Goal: Task Accomplishment & Management: Manage account settings

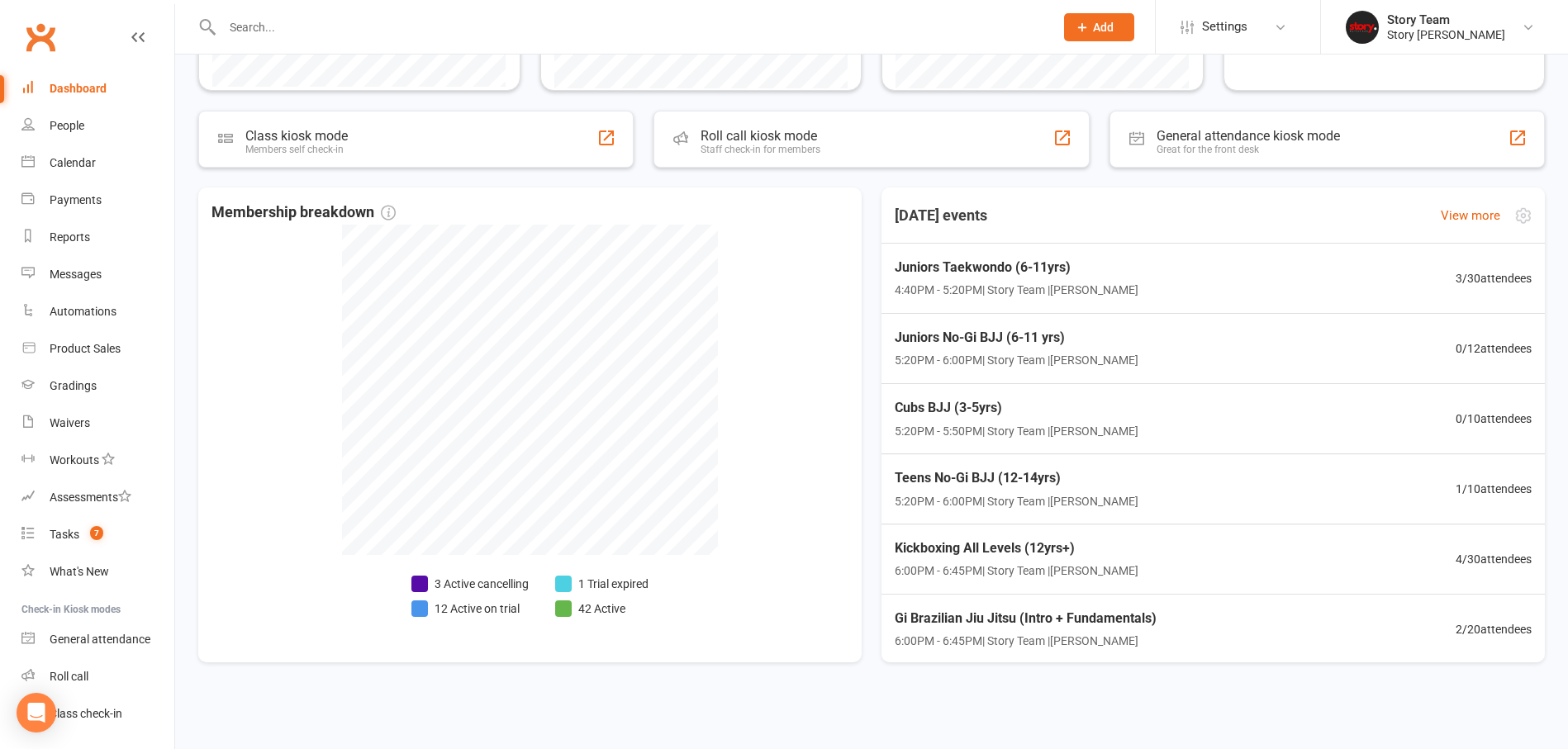
scroll to position [491, 0]
click at [1233, 533] on div "Kickboxing All Levels (12yrs+) 6:00PM - 6:45PM | Story Team | [PERSON_NAME] 4 /…" at bounding box center [1213, 559] width 689 height 72
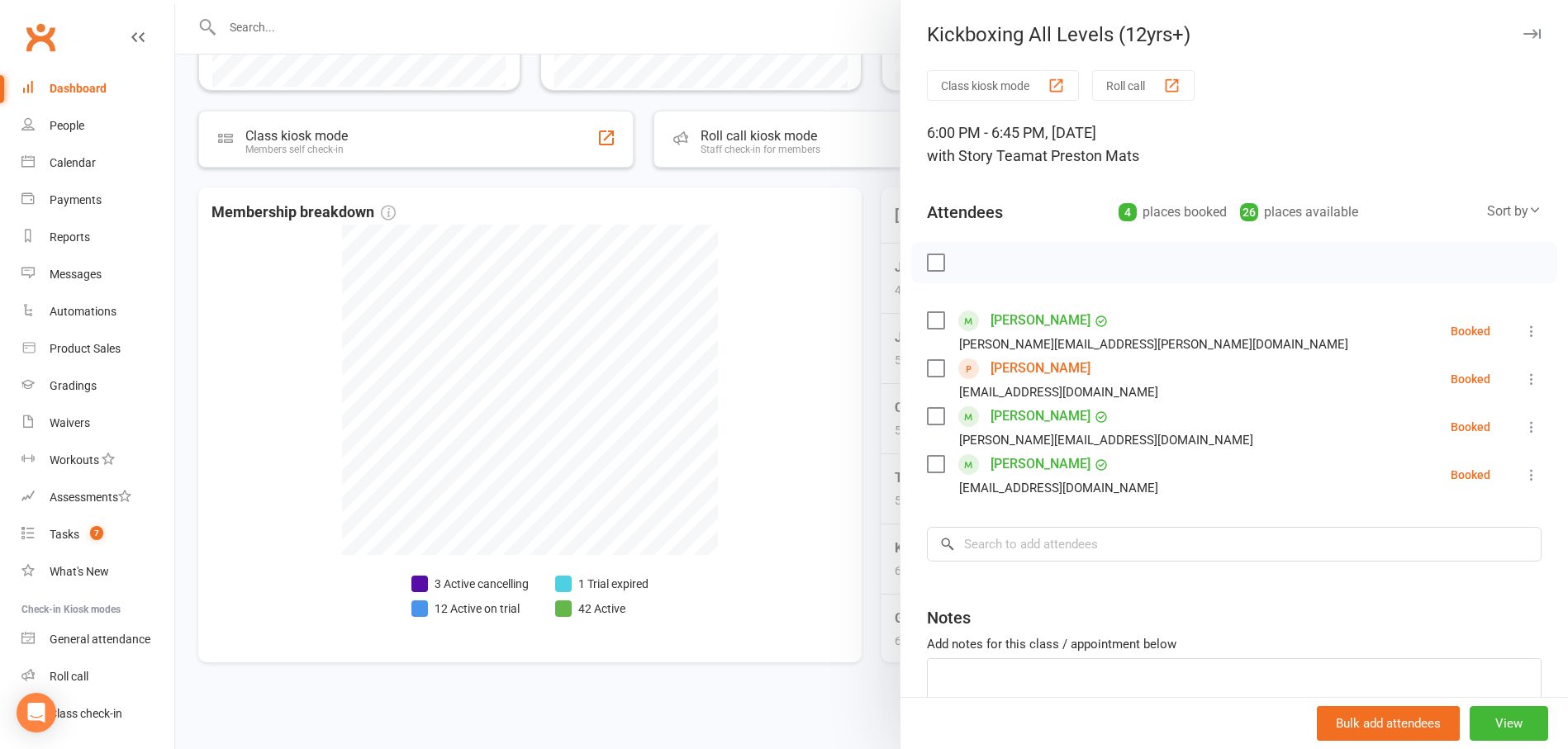
click at [876, 392] on div at bounding box center [871, 374] width 1392 height 749
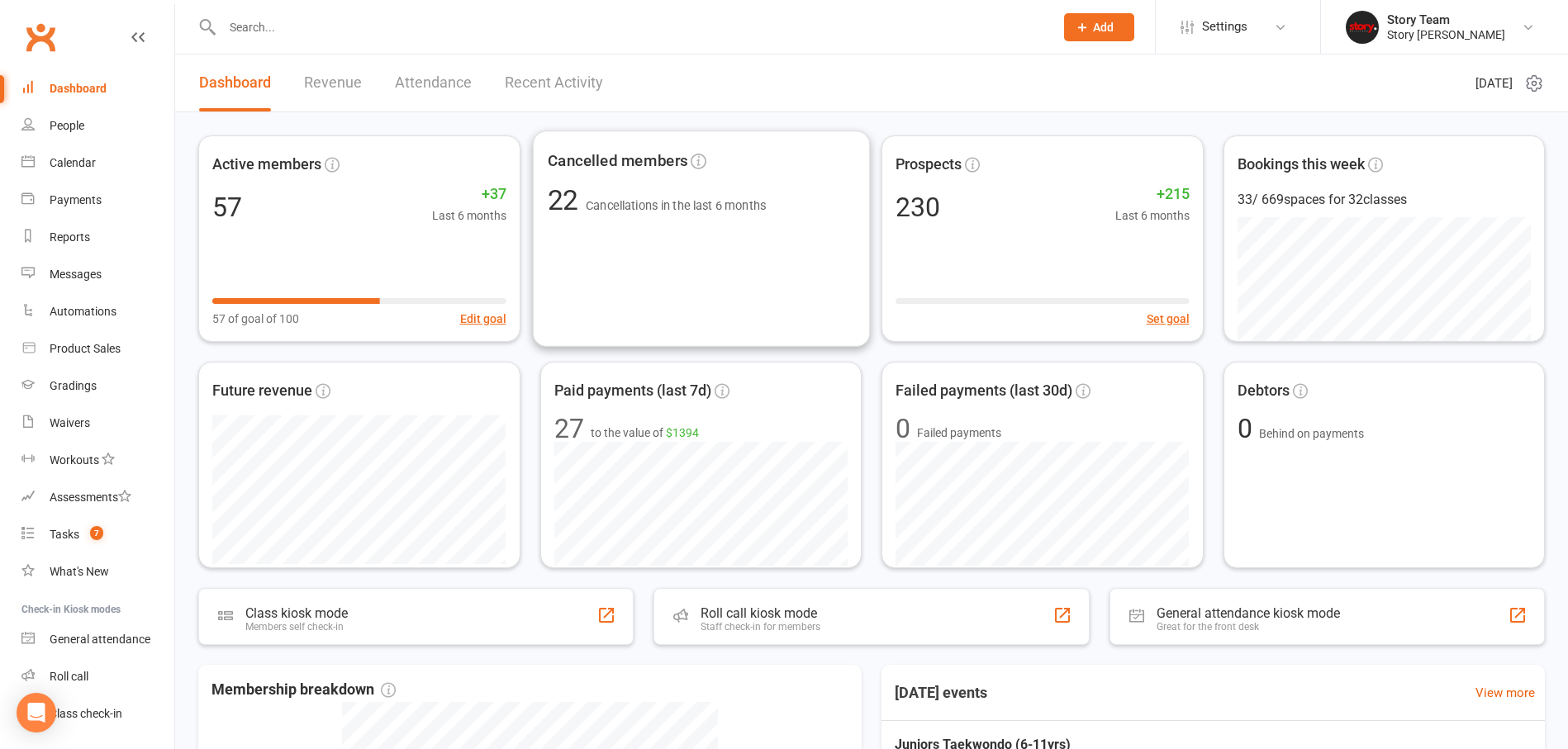
scroll to position [0, 0]
click at [522, 76] on link "Recent Activity" at bounding box center [554, 83] width 98 height 57
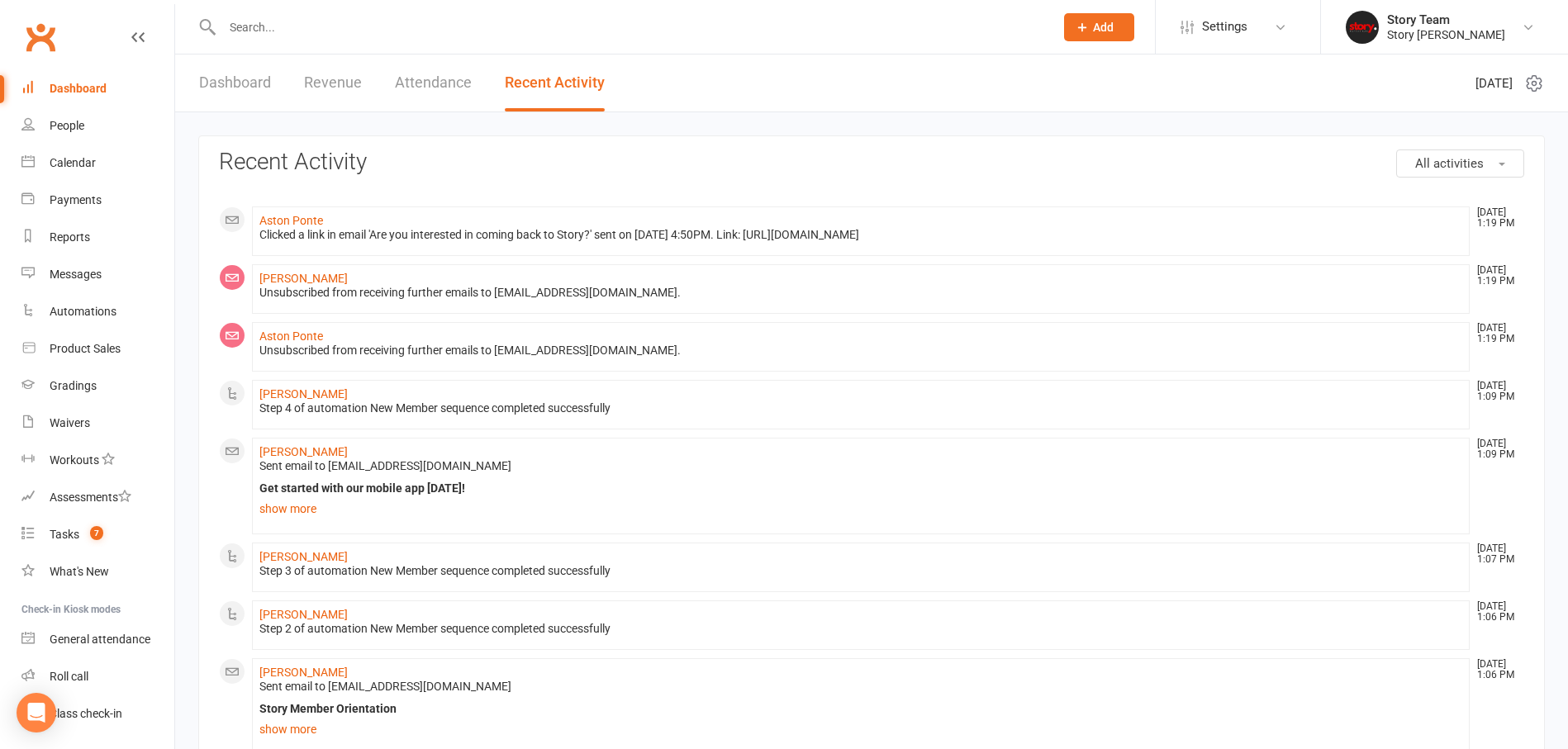
click at [255, 89] on link "Dashboard" at bounding box center [235, 83] width 72 height 57
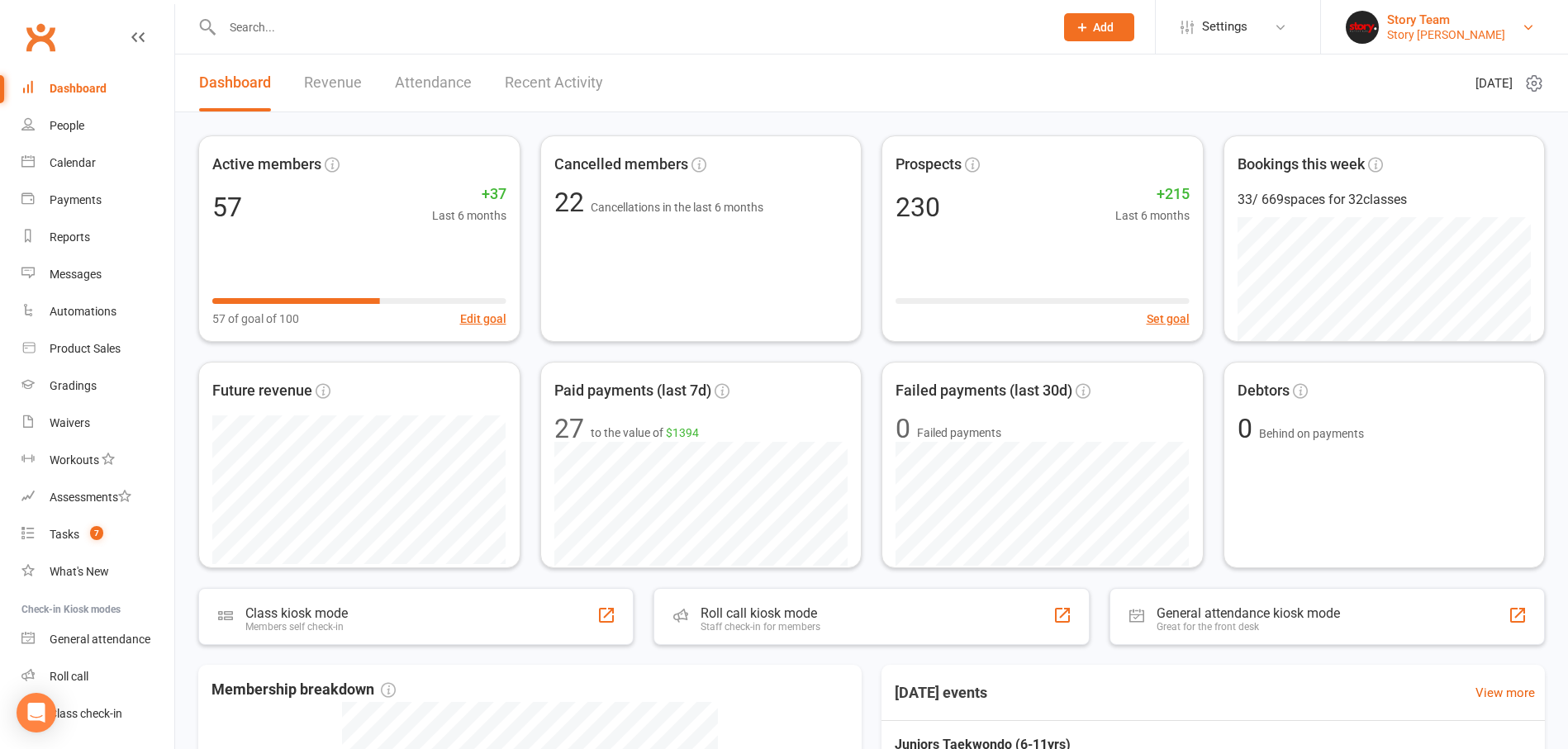
click at [1454, 18] on div "Story Team" at bounding box center [1446, 20] width 118 height 15
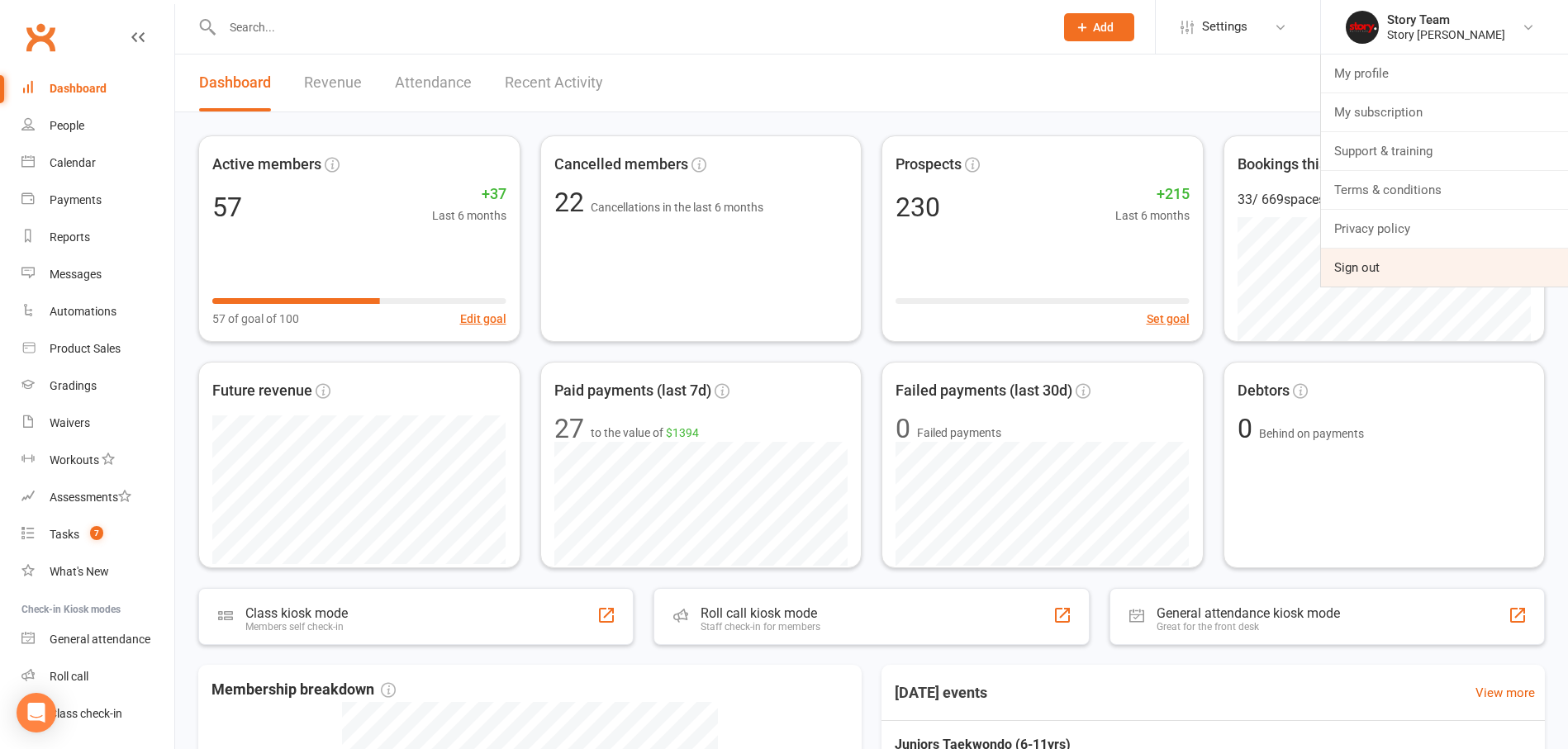
click at [1368, 270] on link "Sign out" at bounding box center [1444, 267] width 247 height 38
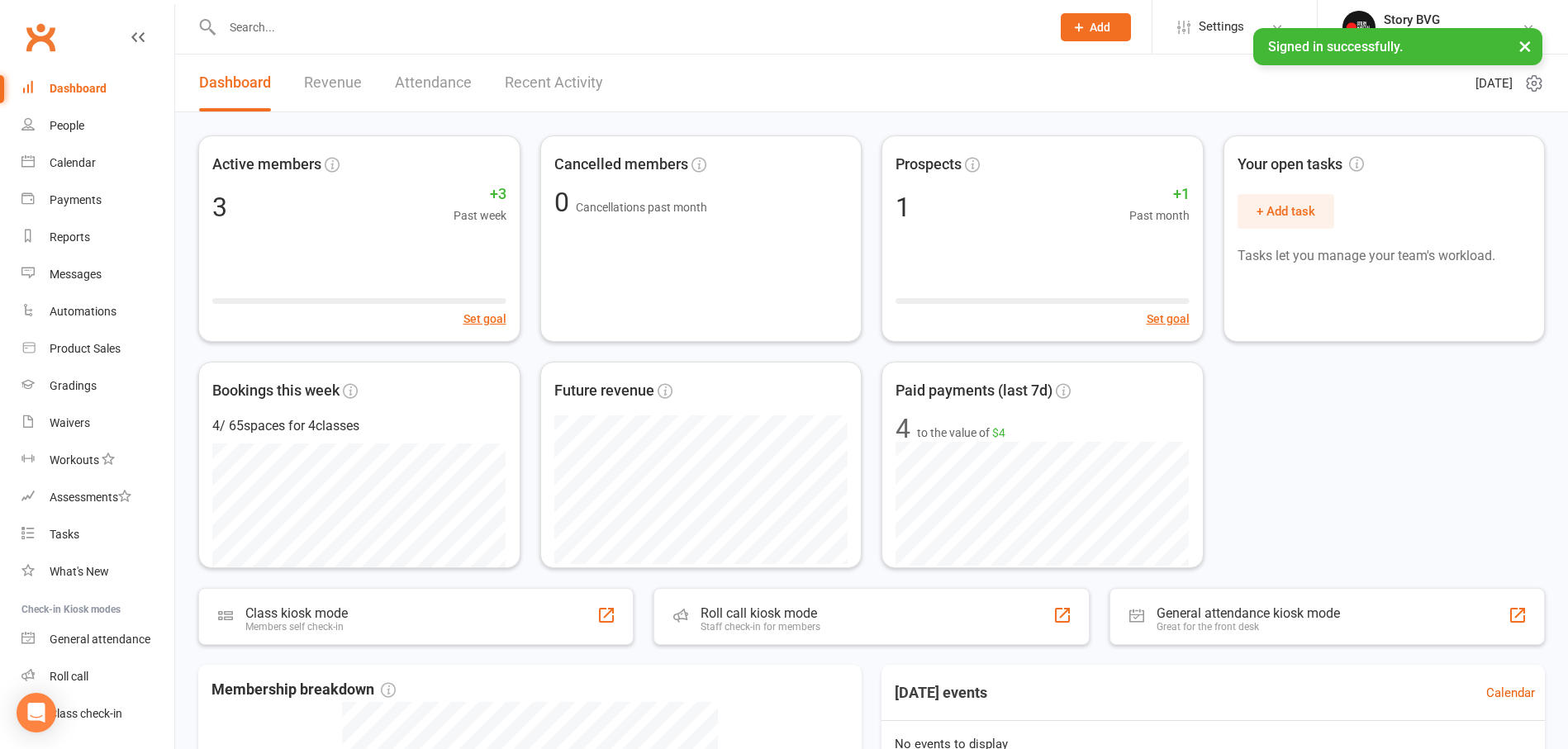
click at [559, 90] on link "Recent Activity" at bounding box center [554, 83] width 98 height 57
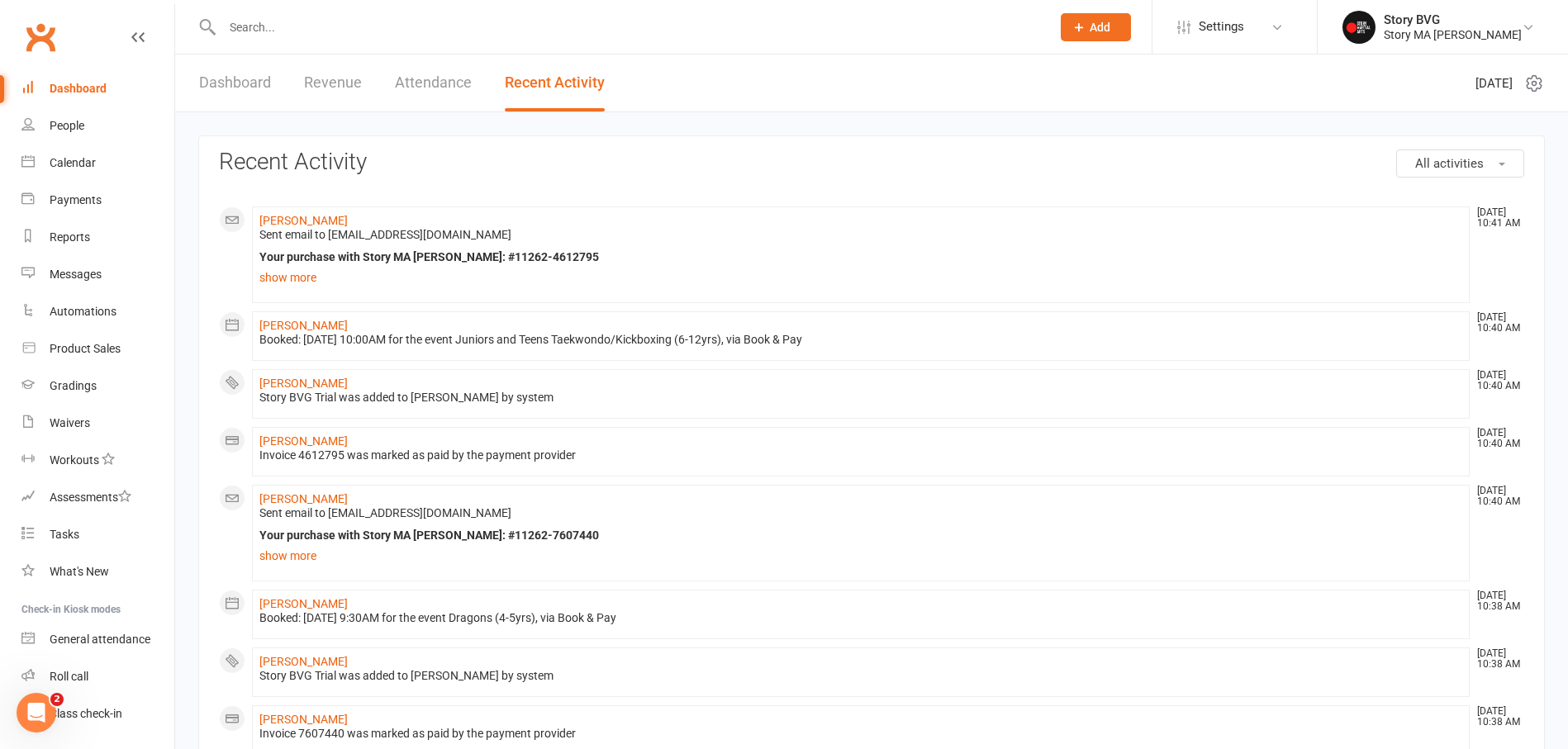
click at [239, 86] on link "Dashboard" at bounding box center [235, 83] width 72 height 57
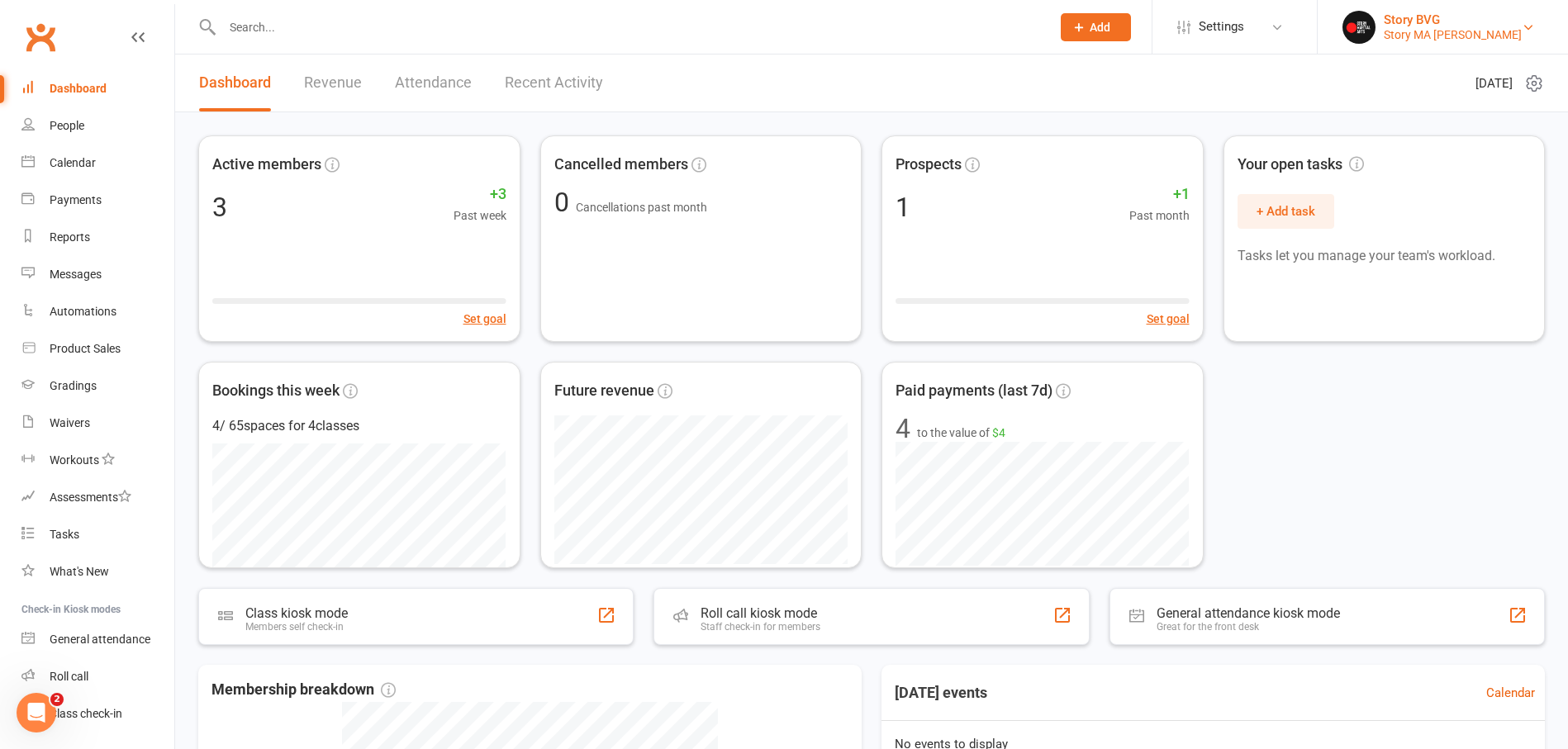
click at [1431, 17] on div "Story BVG" at bounding box center [1452, 20] width 138 height 15
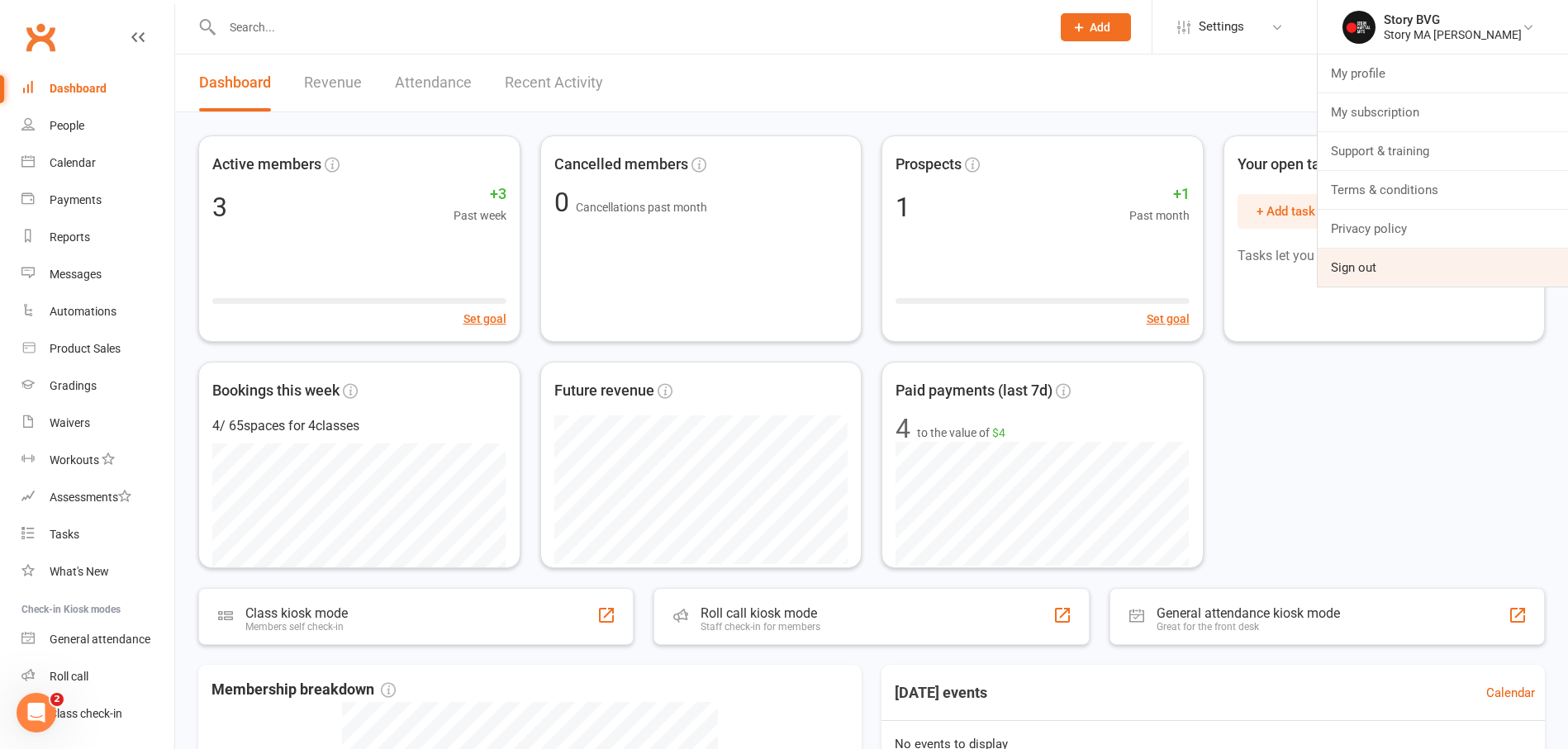
click at [1384, 277] on link "Sign out" at bounding box center [1442, 267] width 250 height 38
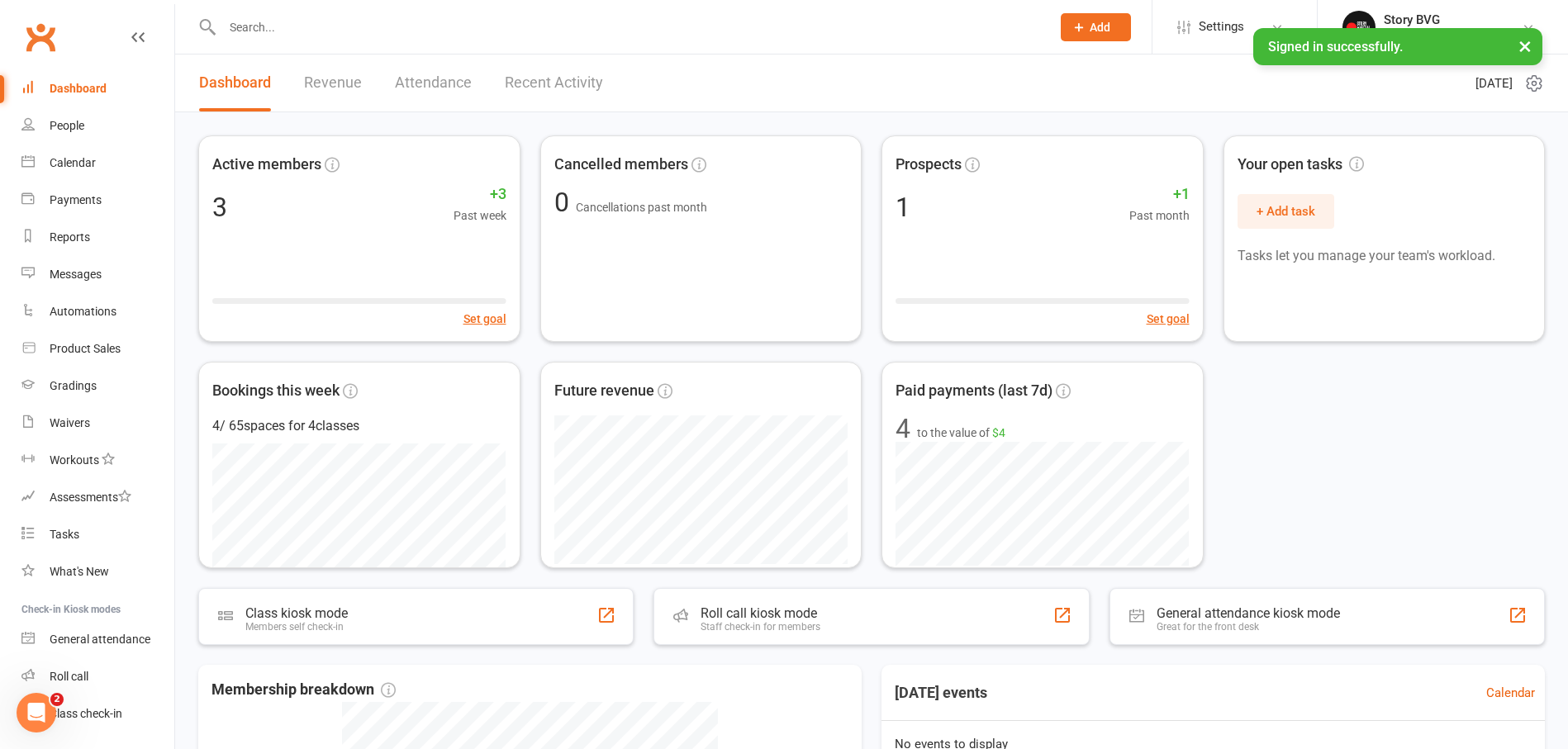
click at [558, 77] on link "Recent Activity" at bounding box center [554, 83] width 98 height 57
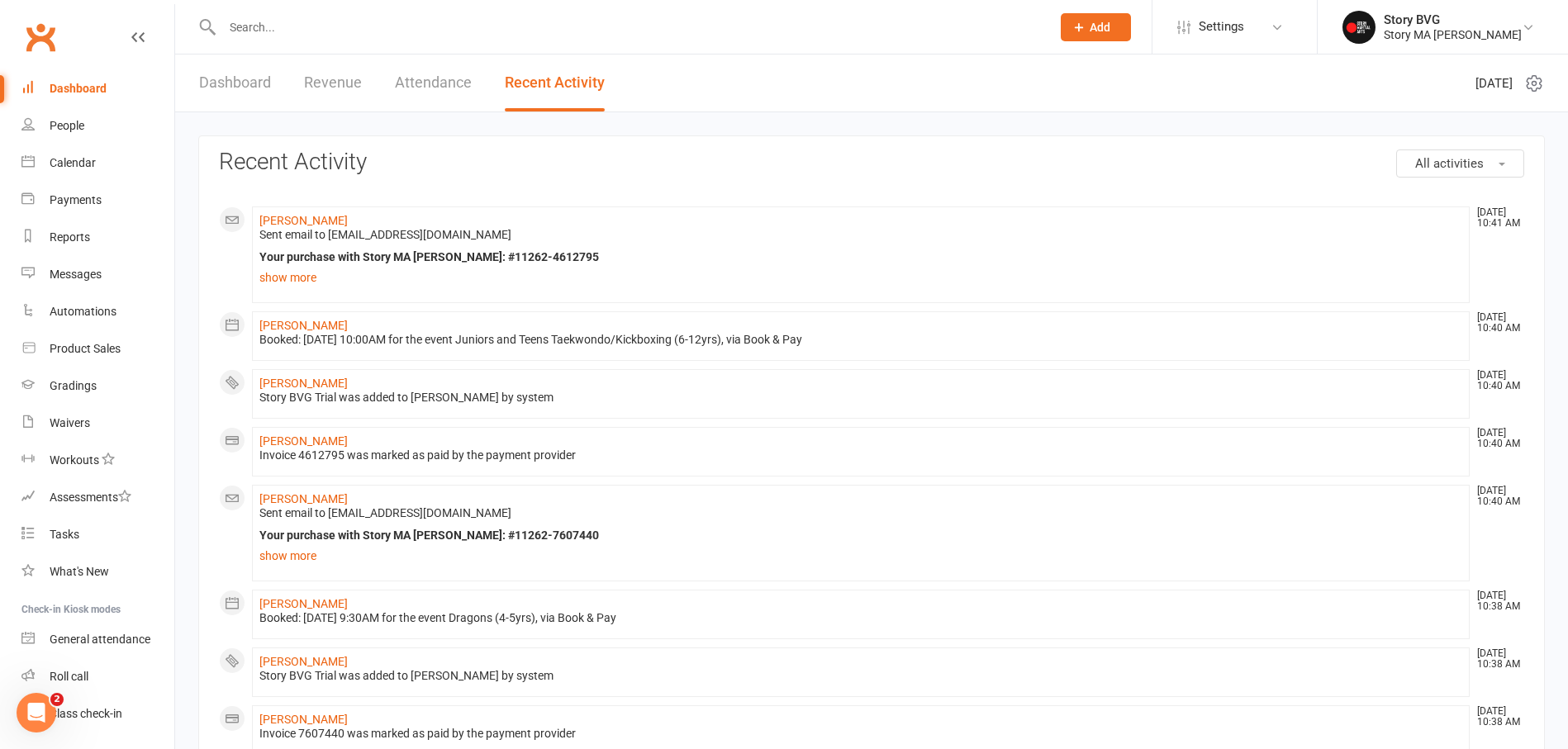
click at [1488, 157] on button "All activities" at bounding box center [1460, 163] width 128 height 28
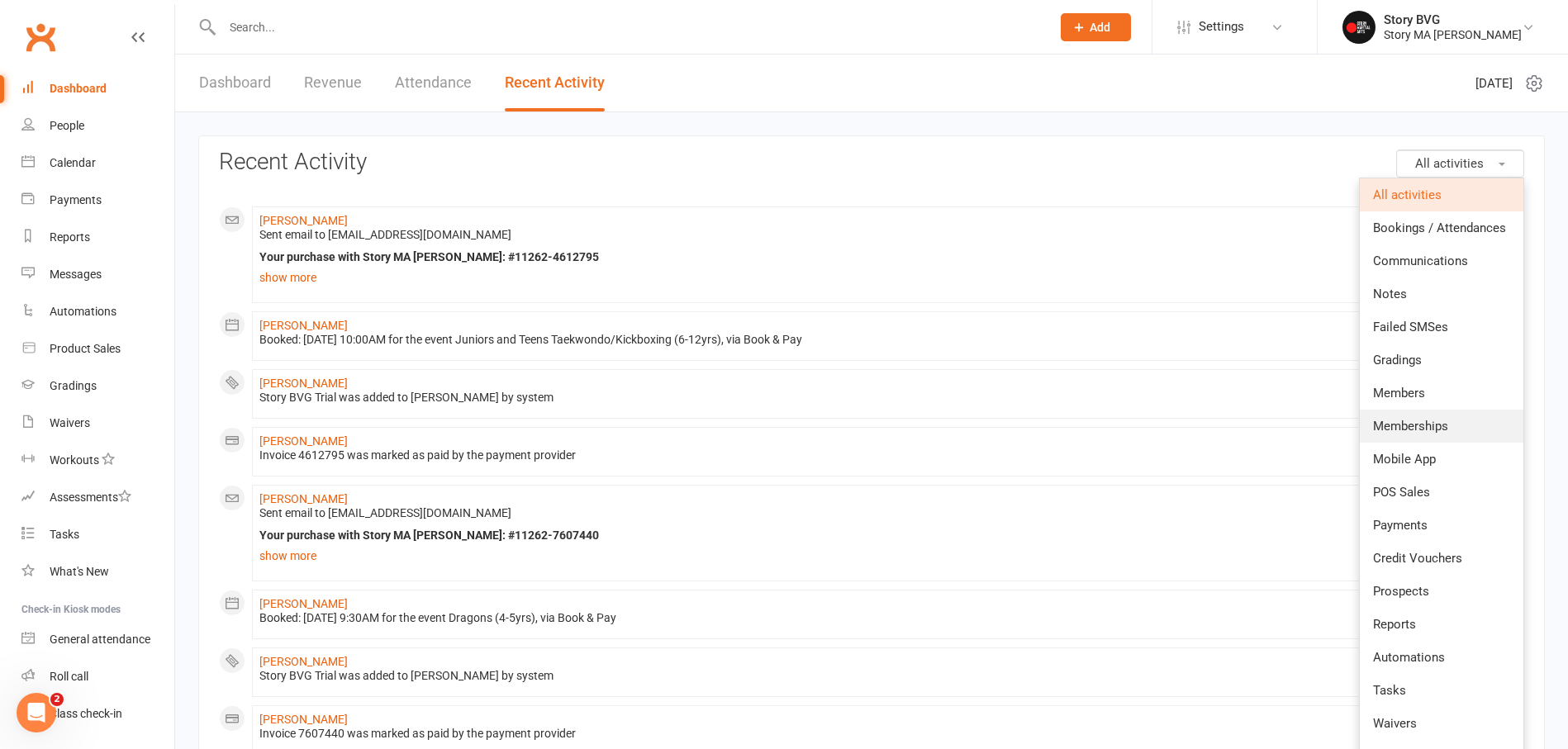
click at [1426, 433] on span "Memberships" at bounding box center [1411, 425] width 75 height 15
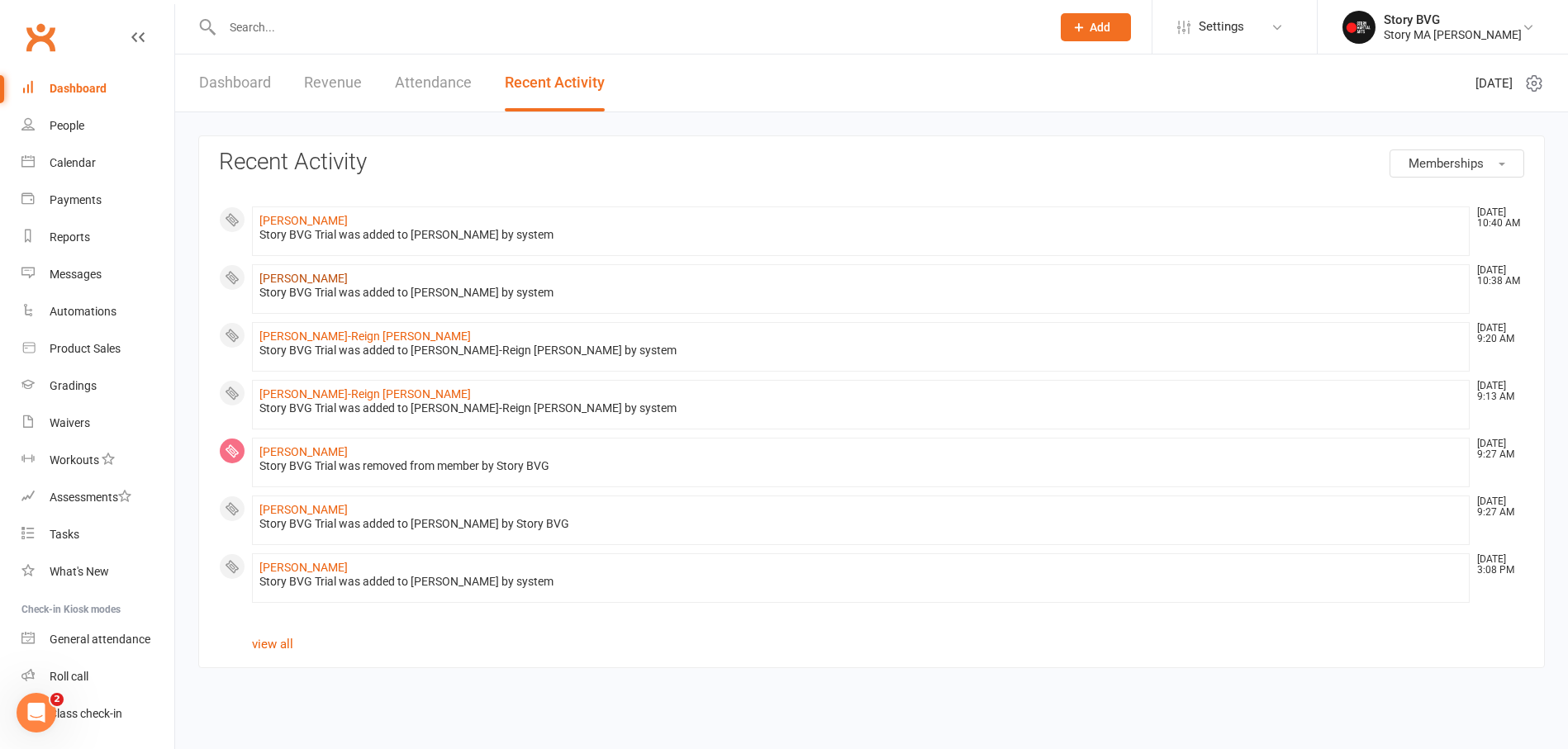
click at [316, 275] on link "Shaun Gavin Roluna" at bounding box center [303, 278] width 88 height 14
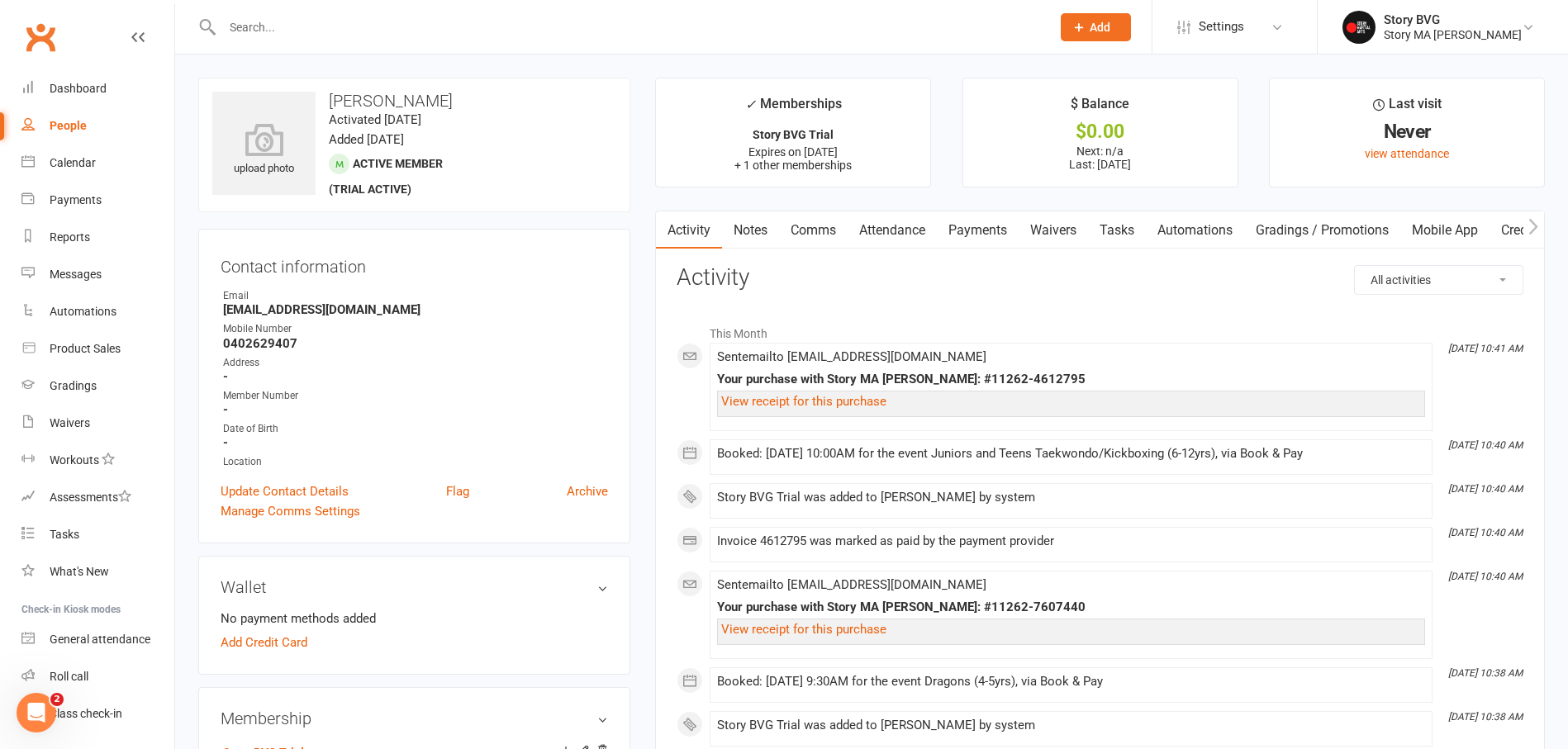
click at [970, 233] on link "Payments" at bounding box center [978, 231] width 82 height 38
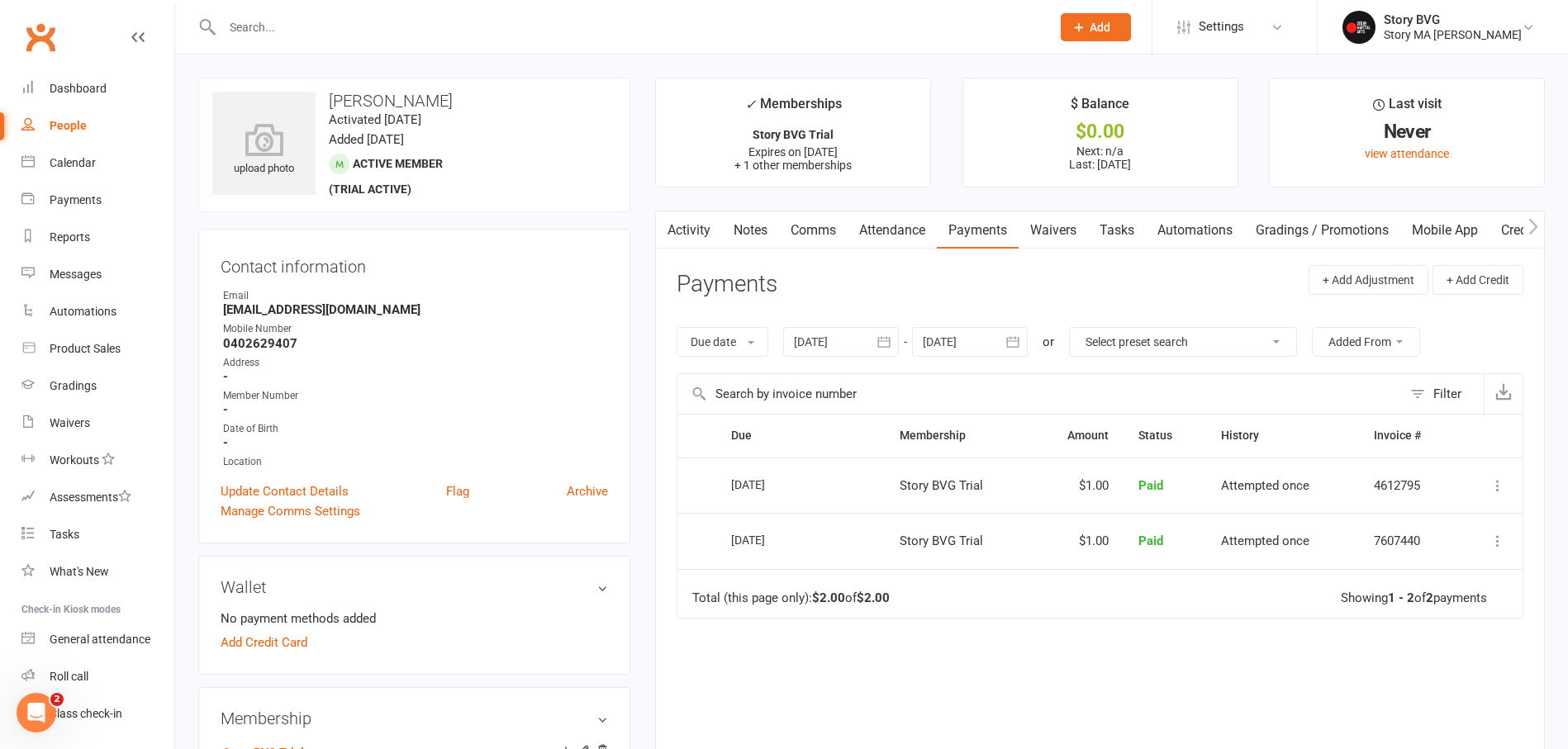
click at [892, 235] on link "Attendance" at bounding box center [892, 231] width 89 height 38
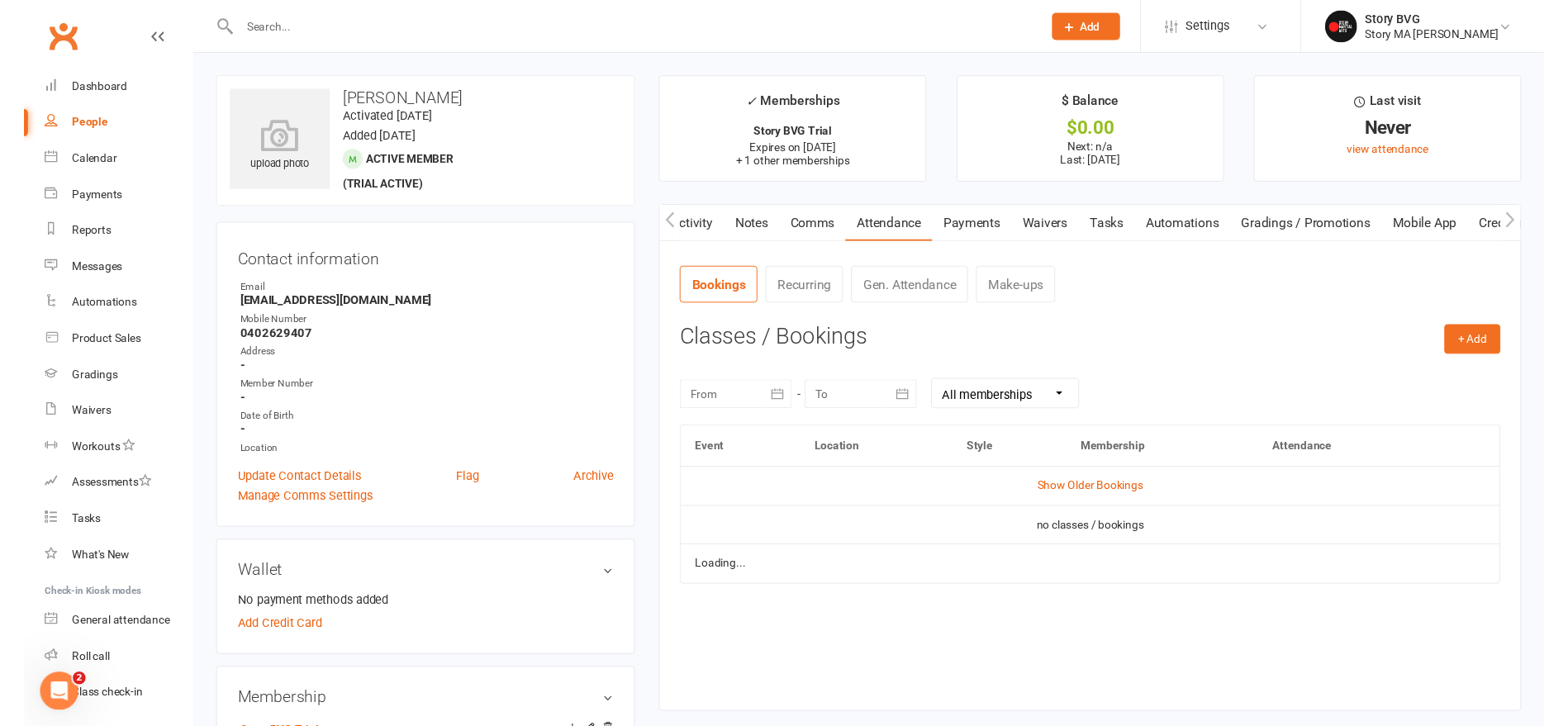
scroll to position [0, 1]
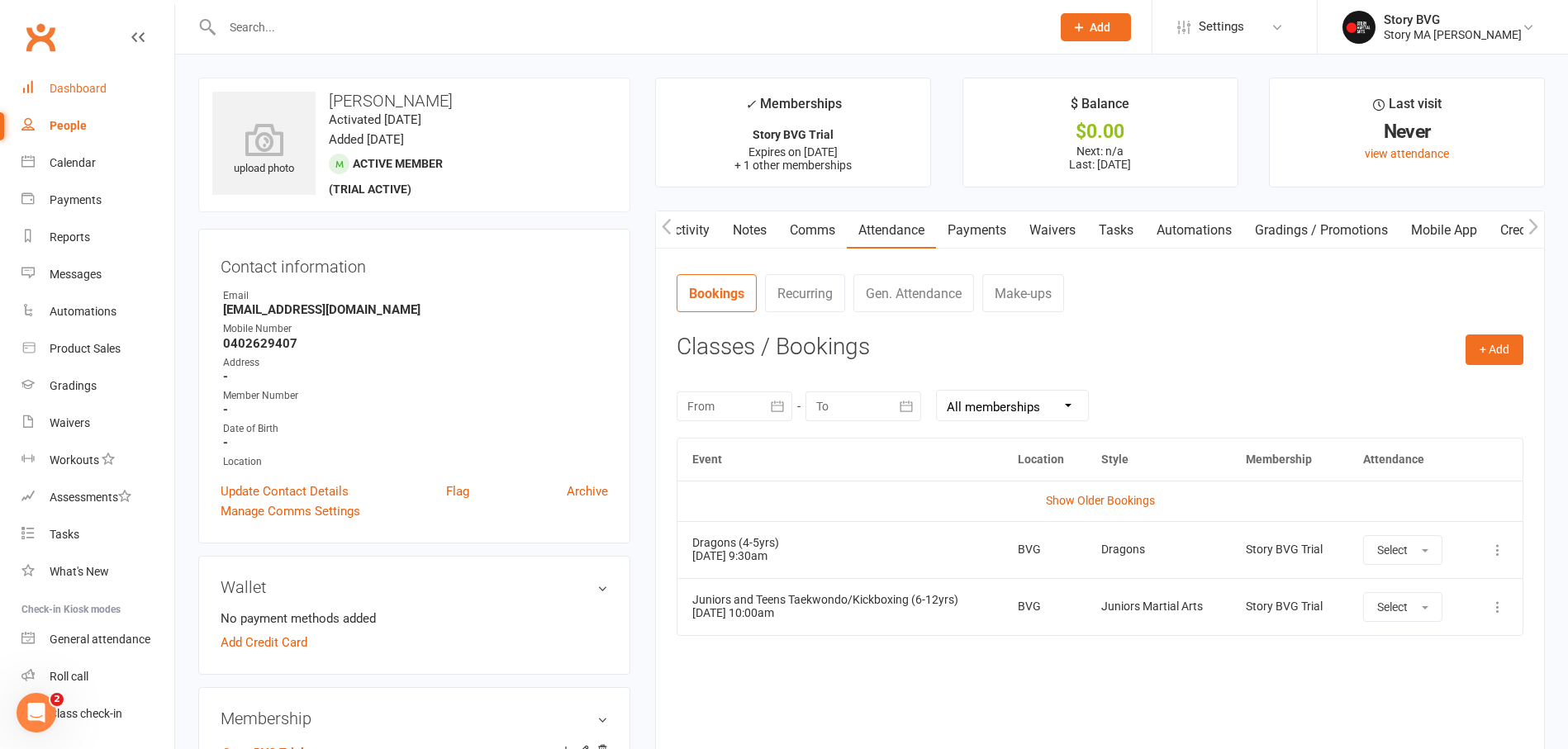
click at [99, 96] on link "Dashboard" at bounding box center [98, 88] width 153 height 37
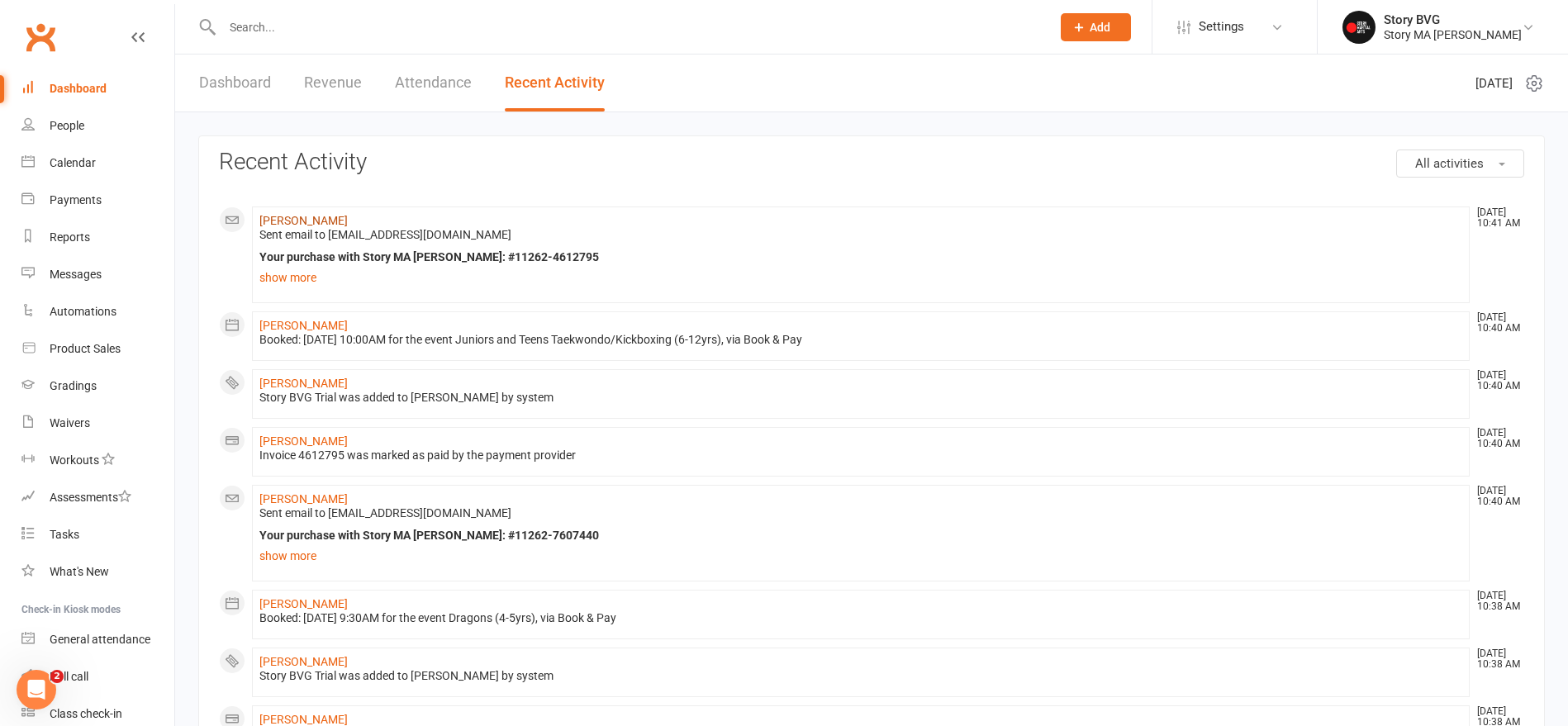
click at [331, 219] on link "Shaun Gavin Roluna" at bounding box center [303, 220] width 88 height 14
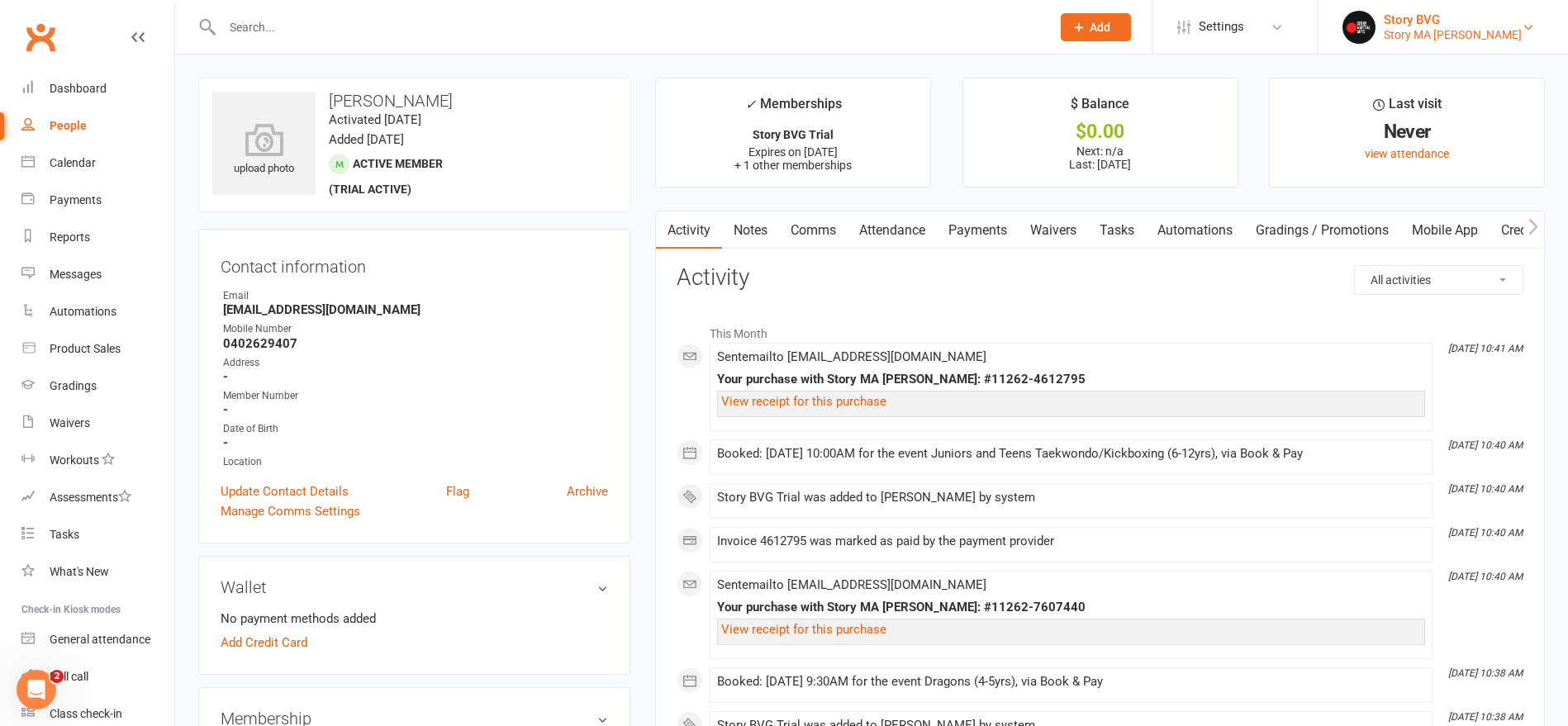
click at [1454, 39] on div "Story MA Beveridge" at bounding box center [1452, 35] width 138 height 15
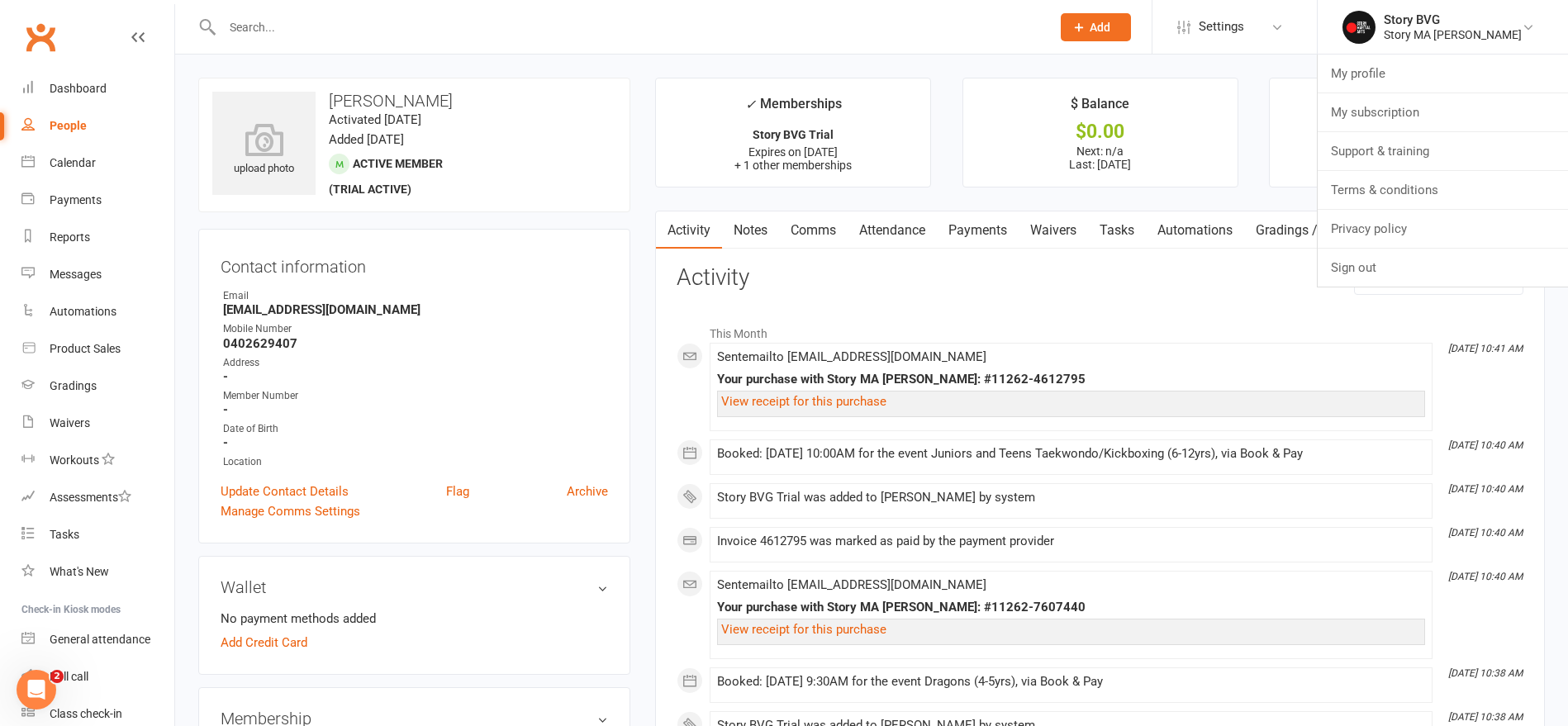
click at [1376, 267] on link "Sign out" at bounding box center [1442, 267] width 250 height 38
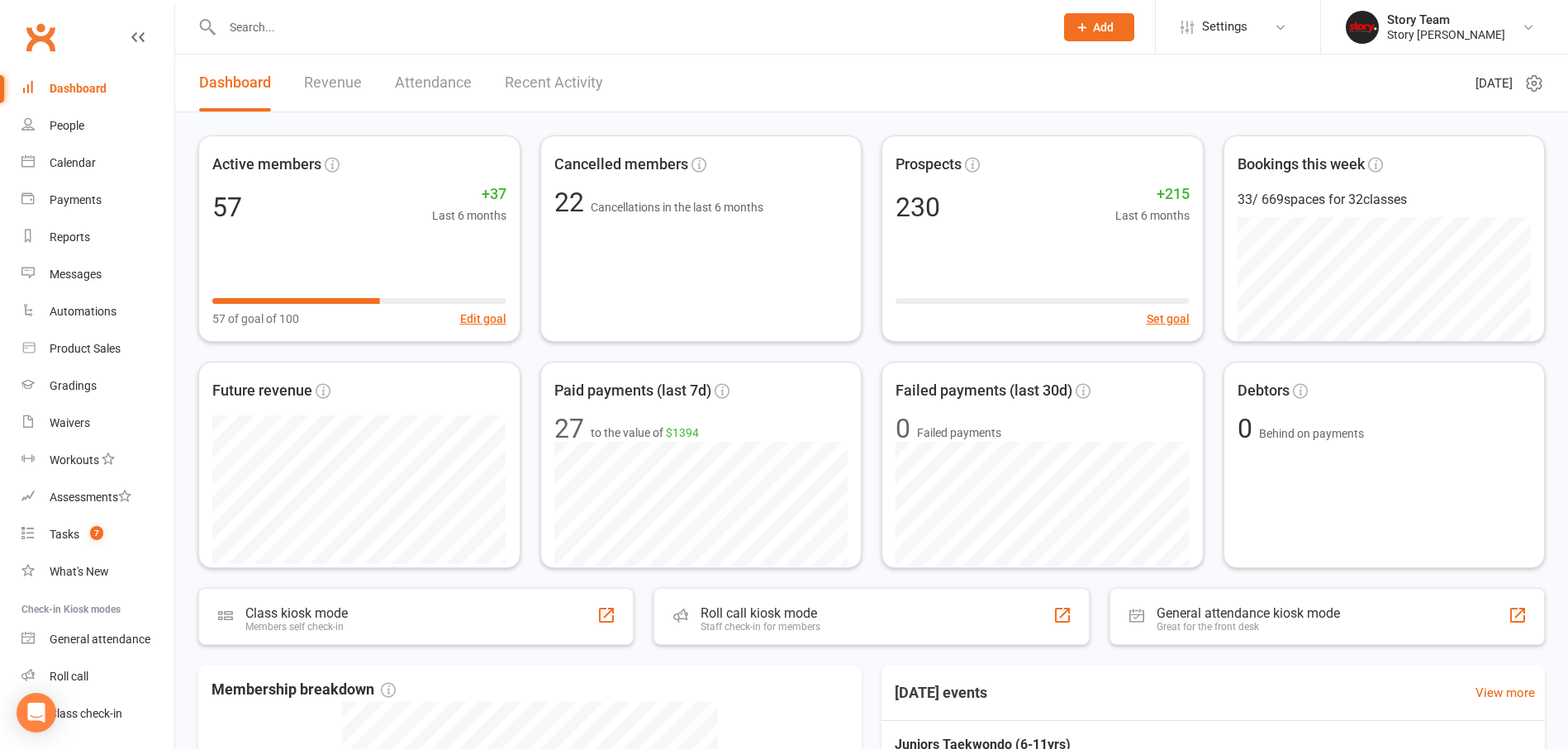
click at [311, 32] on input "text" at bounding box center [629, 26] width 825 height 23
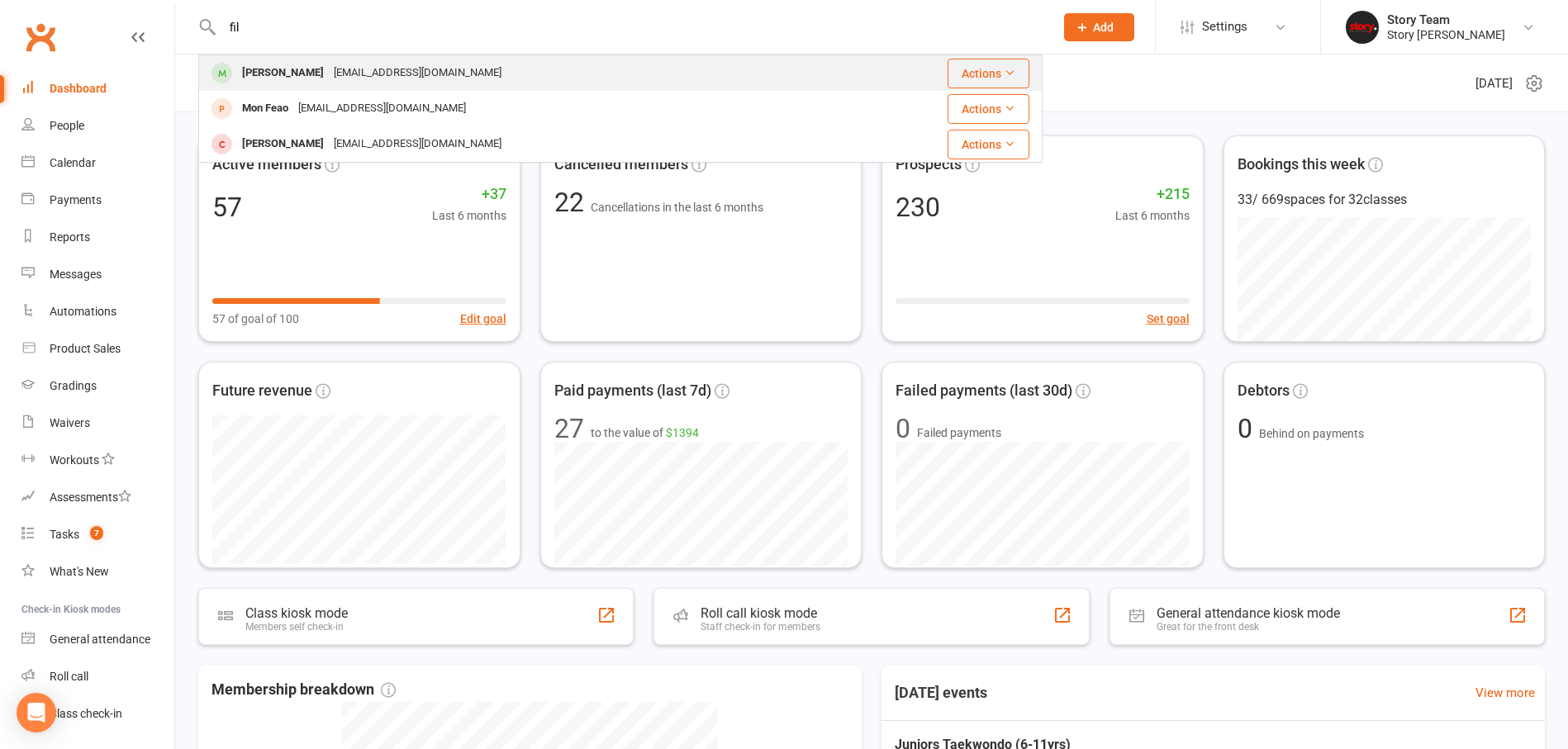
type input "fil"
click at [293, 70] on div "[PERSON_NAME]" at bounding box center [283, 73] width 92 height 24
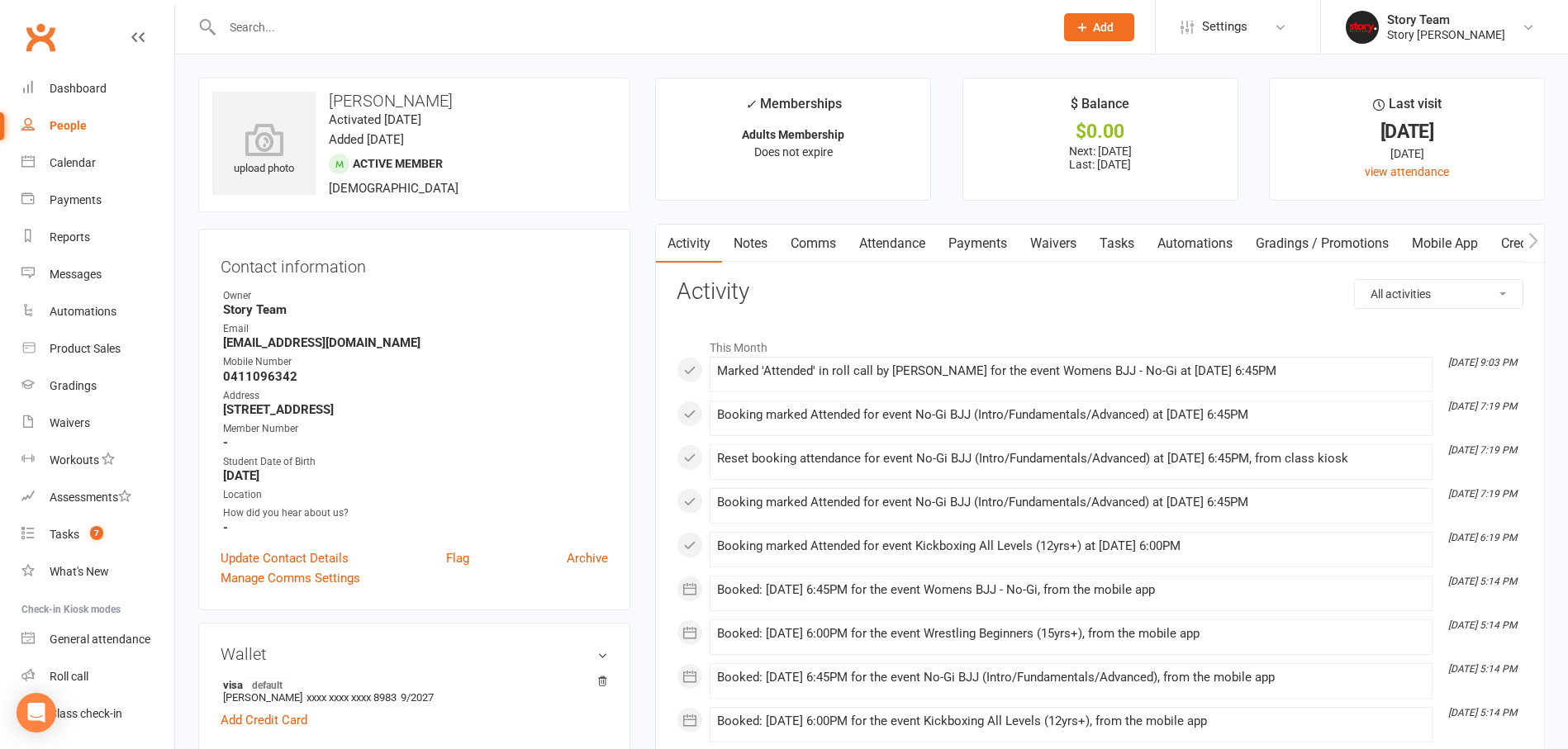
click at [989, 247] on link "Payments" at bounding box center [978, 244] width 82 height 38
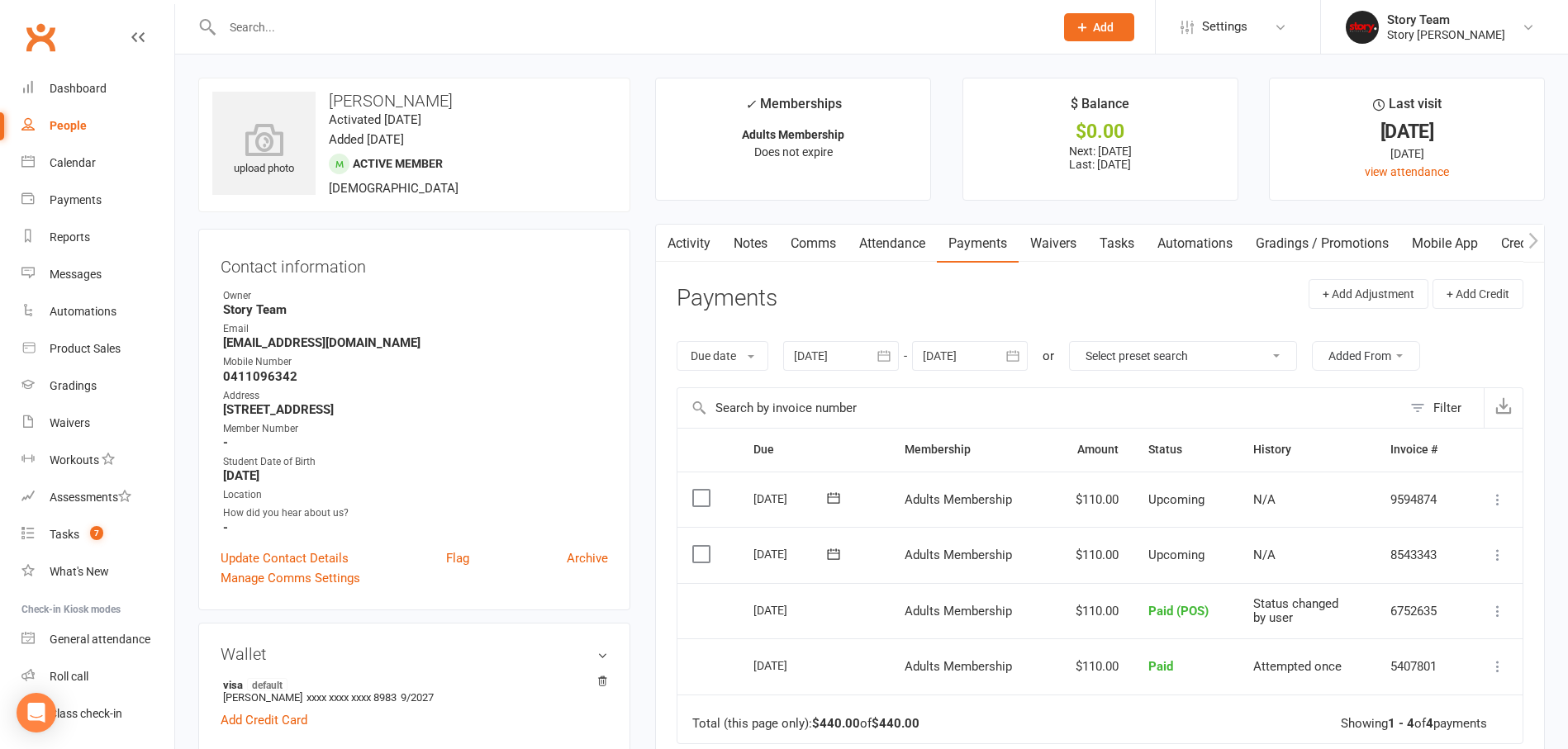
click at [697, 555] on label at bounding box center [703, 554] width 23 height 16
click at [697, 545] on input "checkbox" at bounding box center [698, 545] width 11 height 0
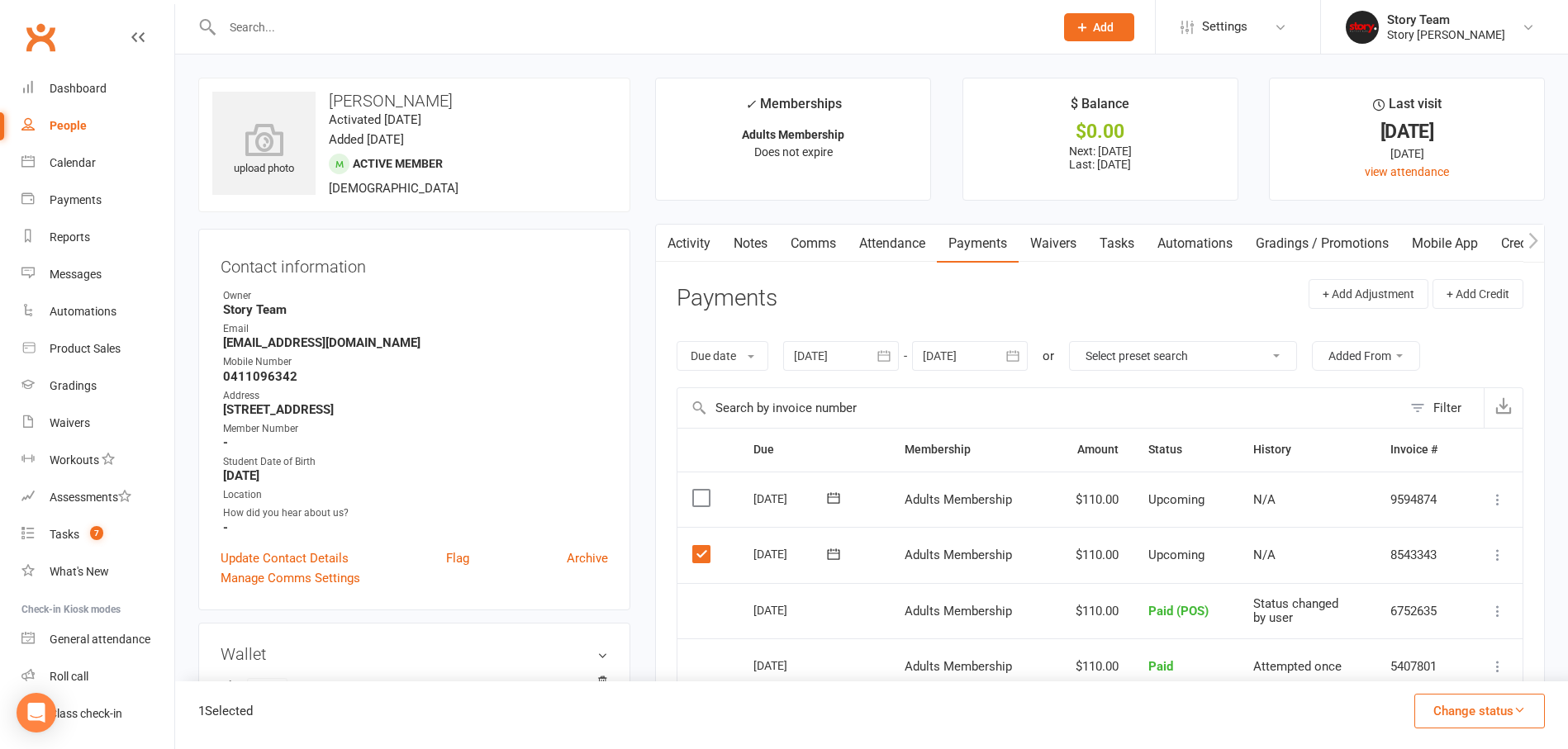
click at [1494, 704] on button "Change status" at bounding box center [1480, 711] width 131 height 35
click at [1449, 603] on link "Paid (POS)" at bounding box center [1462, 600] width 164 height 33
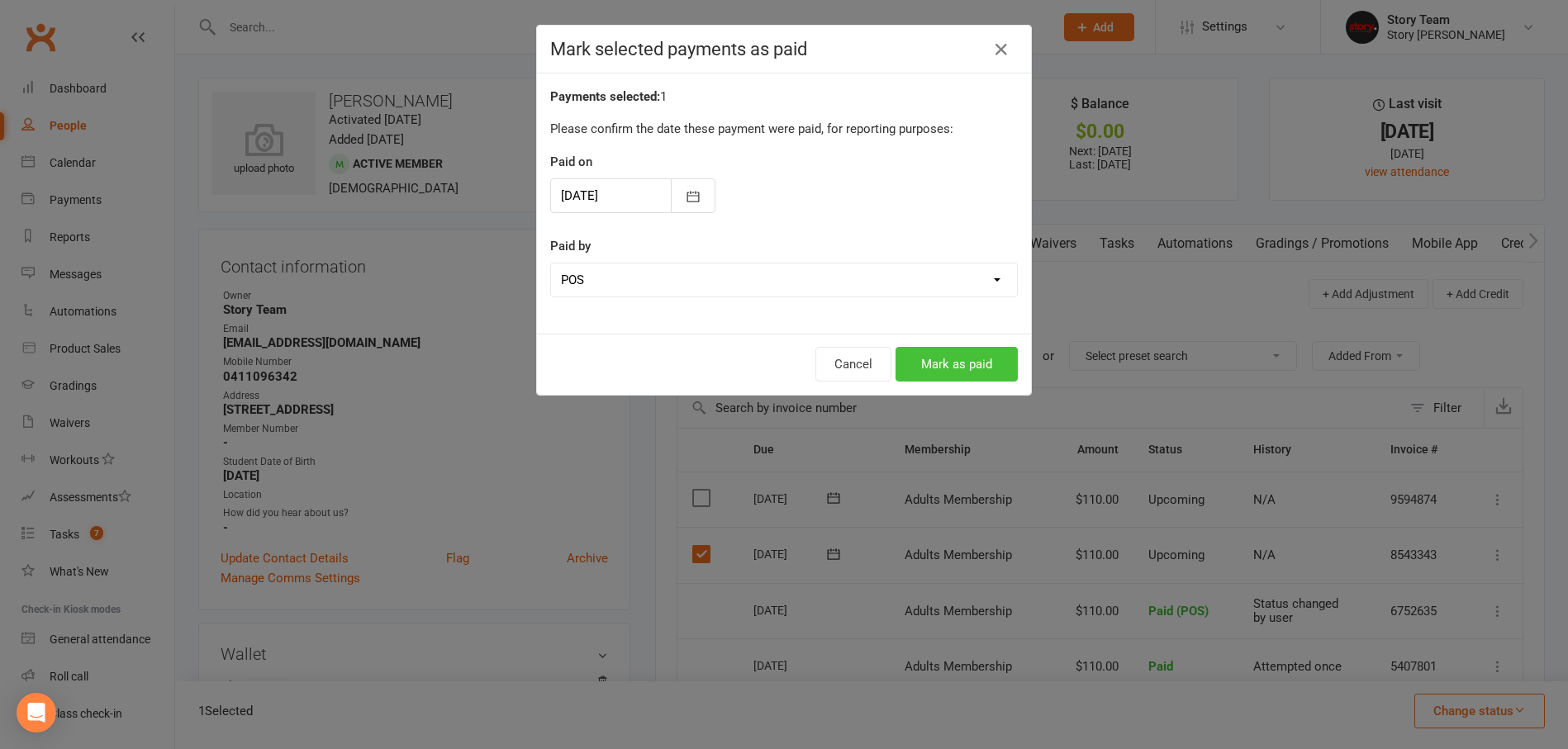
click at [935, 367] on button "Mark as paid" at bounding box center [957, 364] width 122 height 35
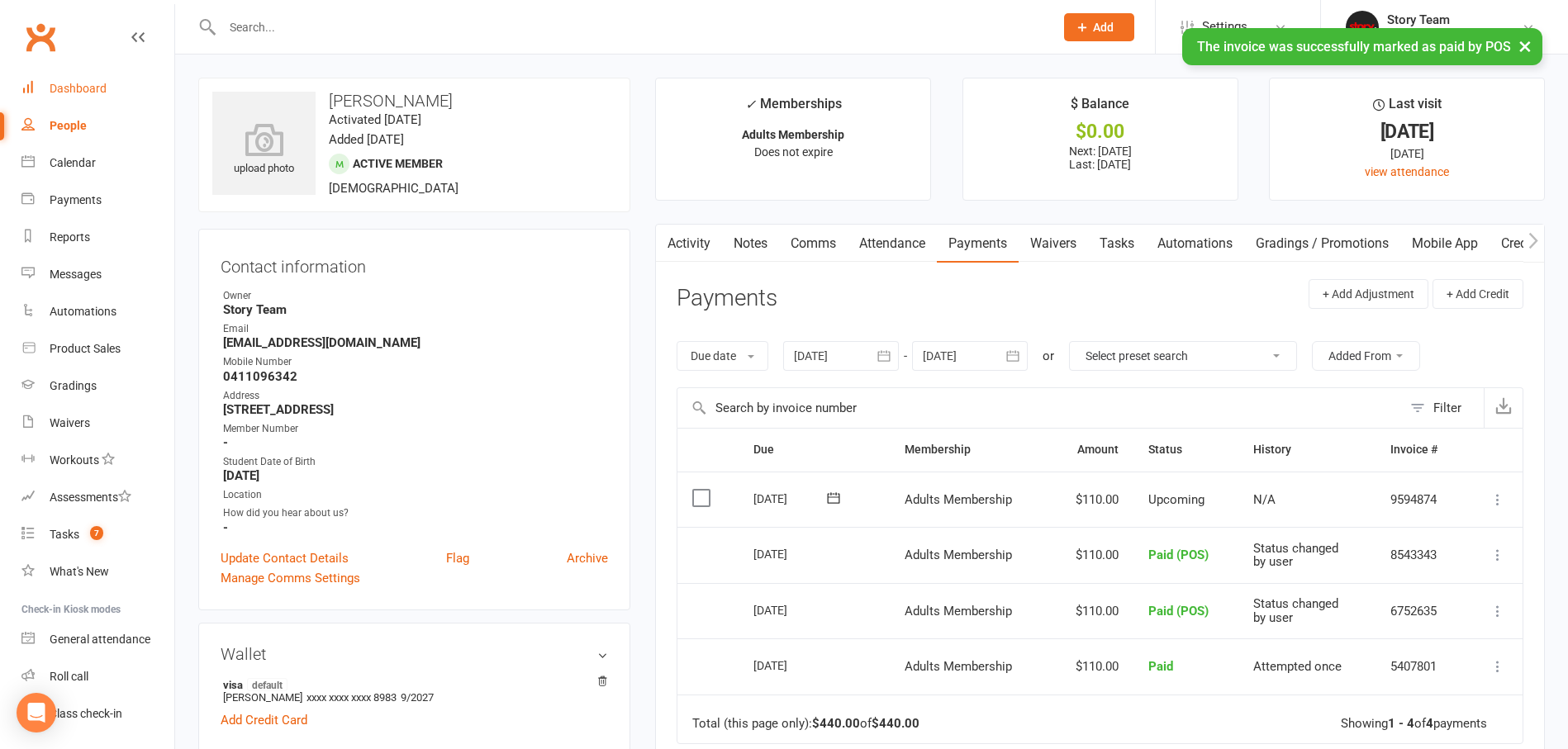
click at [58, 83] on div "Dashboard" at bounding box center [77, 88] width 57 height 14
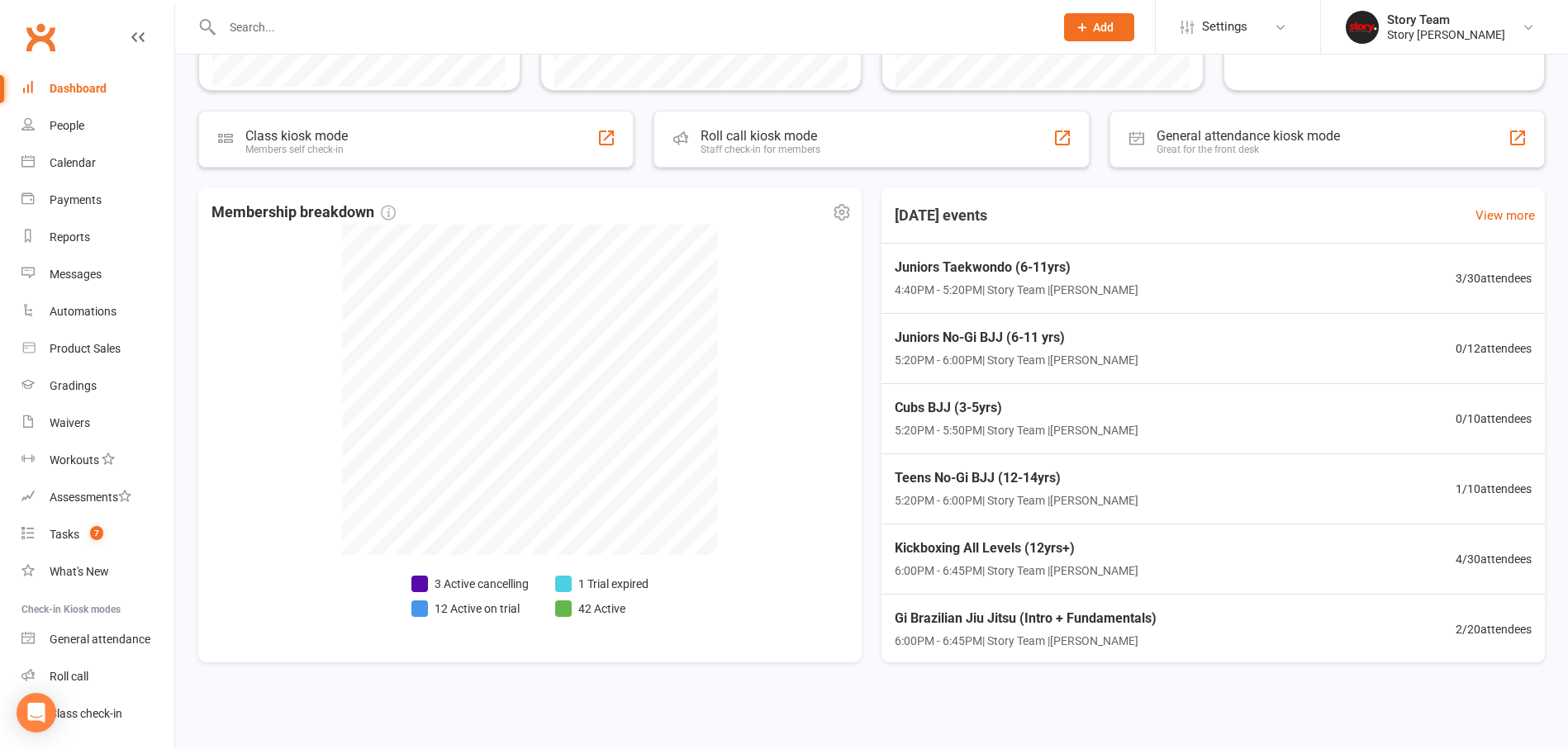
scroll to position [491, 0]
click at [1361, 465] on div "Teens No-Gi BJJ (12-14yrs) 5:20PM - 6:00PM | Story Team | [PERSON_NAME] 1 / 10 …" at bounding box center [1213, 489] width 689 height 72
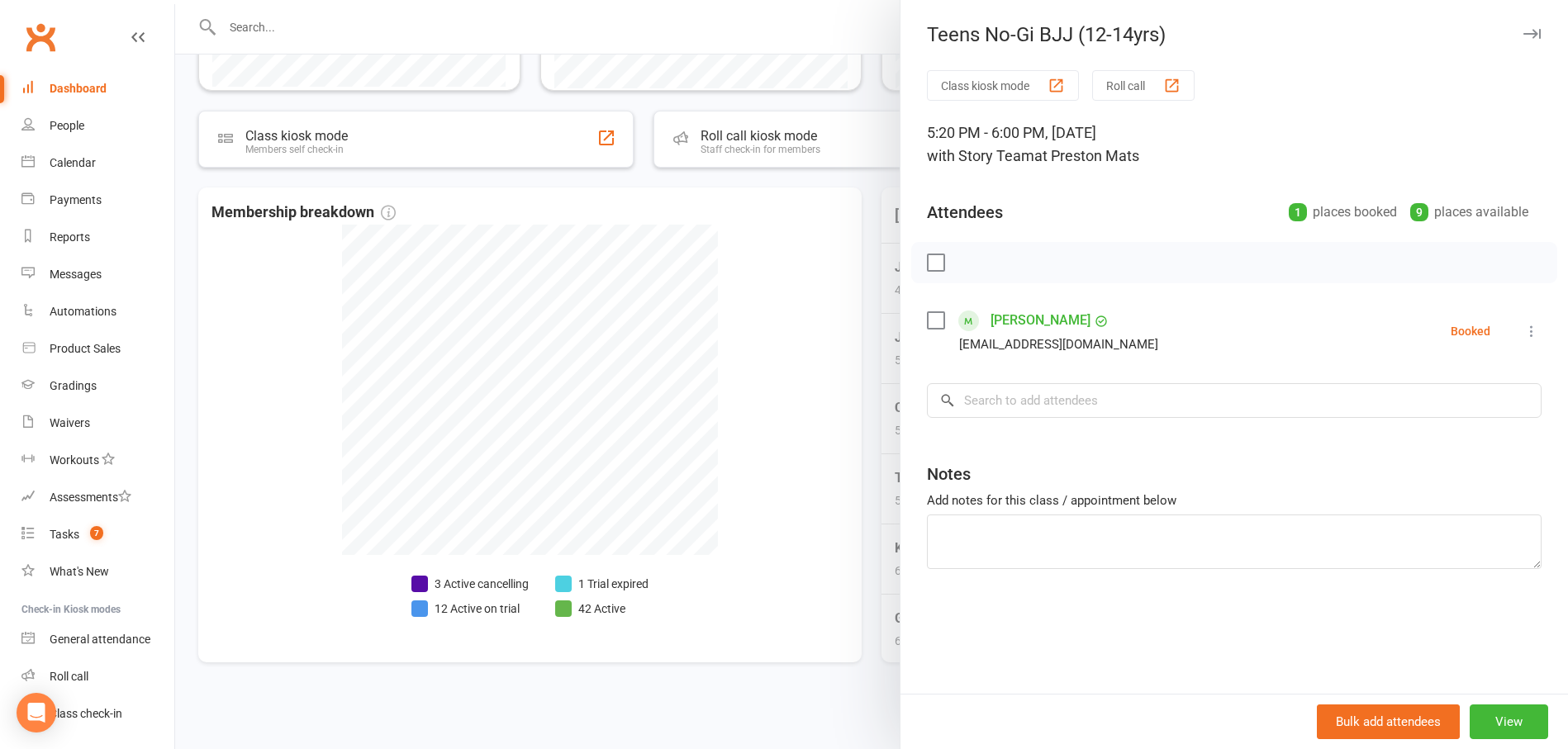
click at [871, 372] on div at bounding box center [871, 374] width 1392 height 749
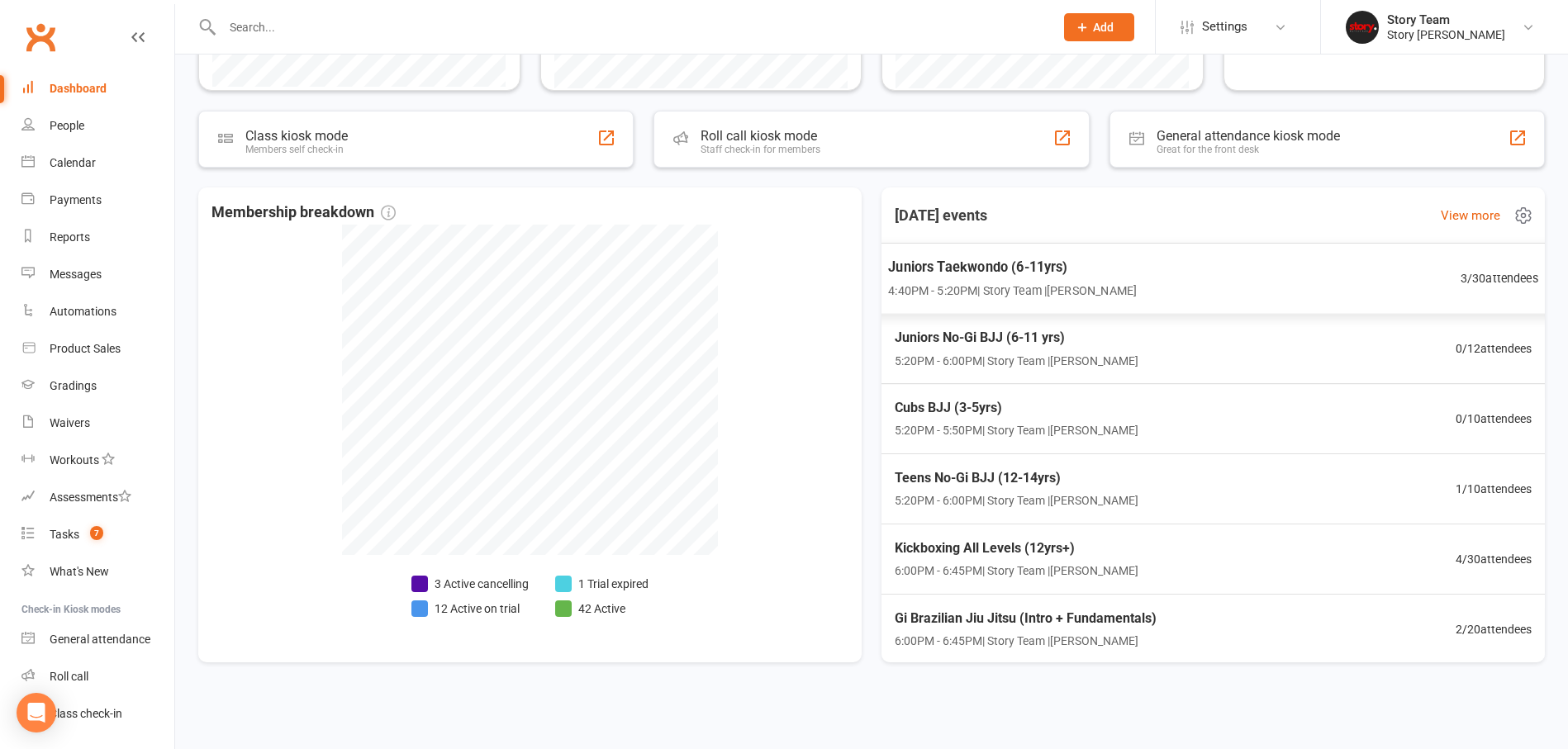
click at [1335, 271] on div "Juniors Taekwondo (6-11yrs) 4:40PM - 5:20PM | Story Team | [PERSON_NAME] 3 / 30…" at bounding box center [1213, 278] width 689 height 72
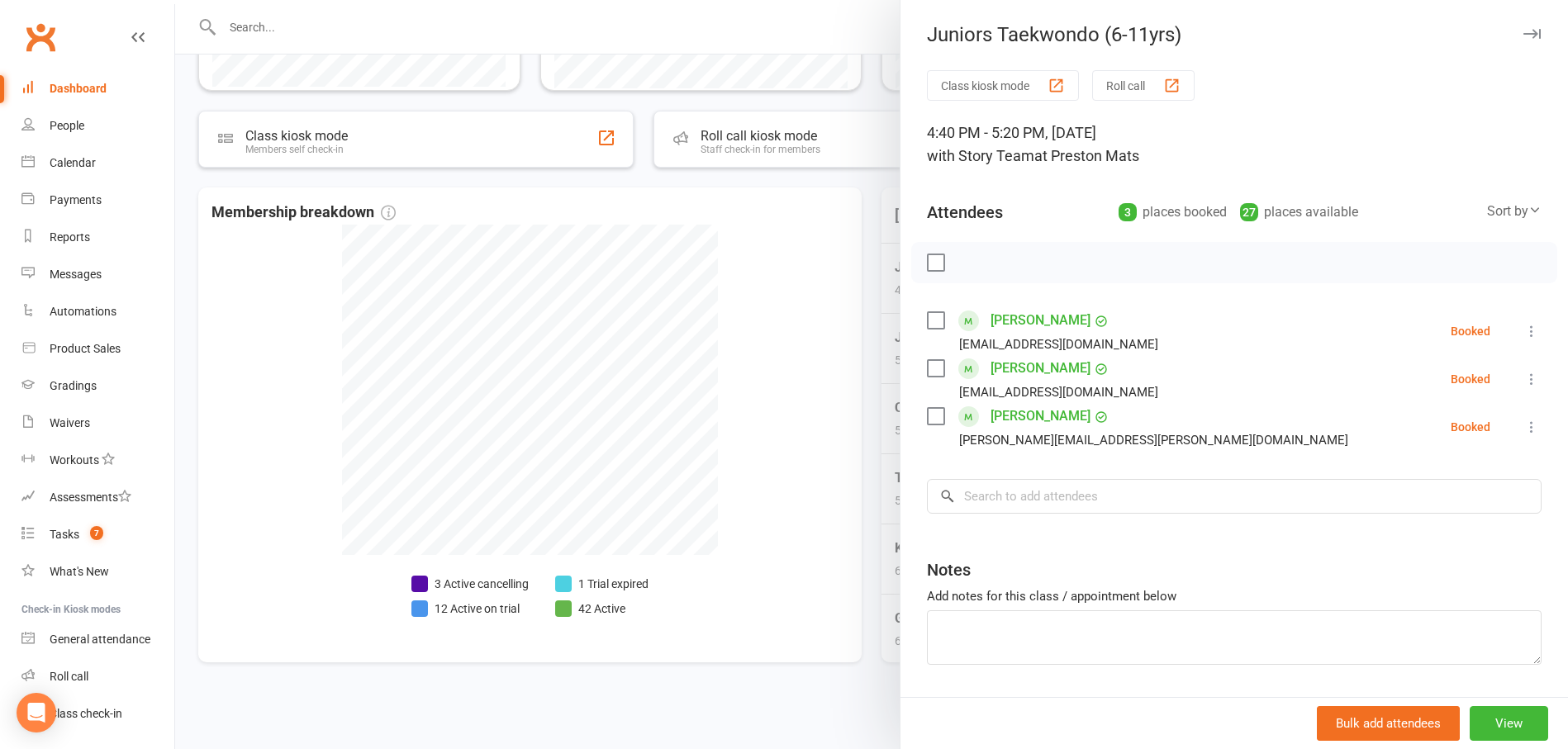
click at [873, 321] on div at bounding box center [871, 374] width 1392 height 749
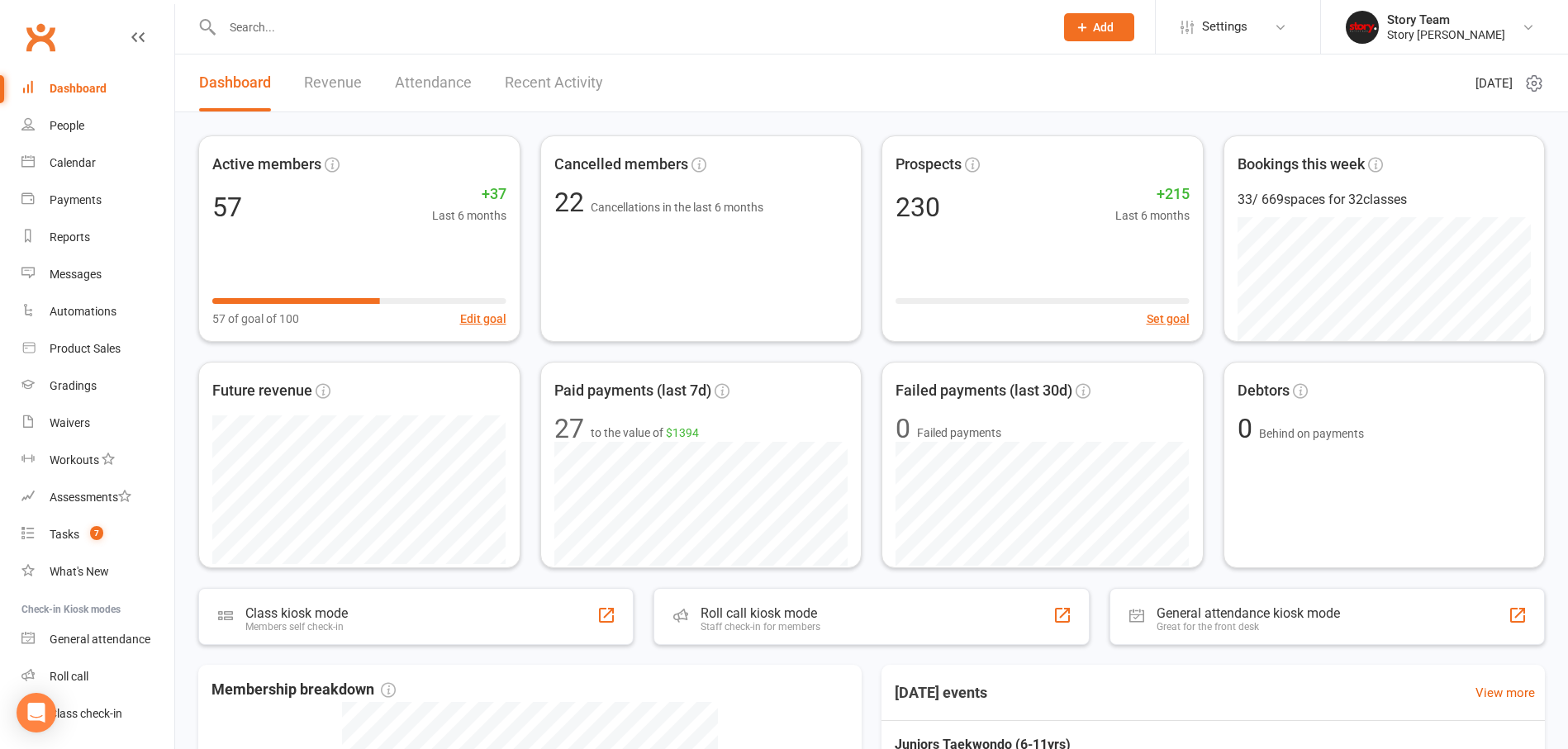
scroll to position [0, 0]
click at [570, 90] on link "Recent Activity" at bounding box center [554, 83] width 98 height 57
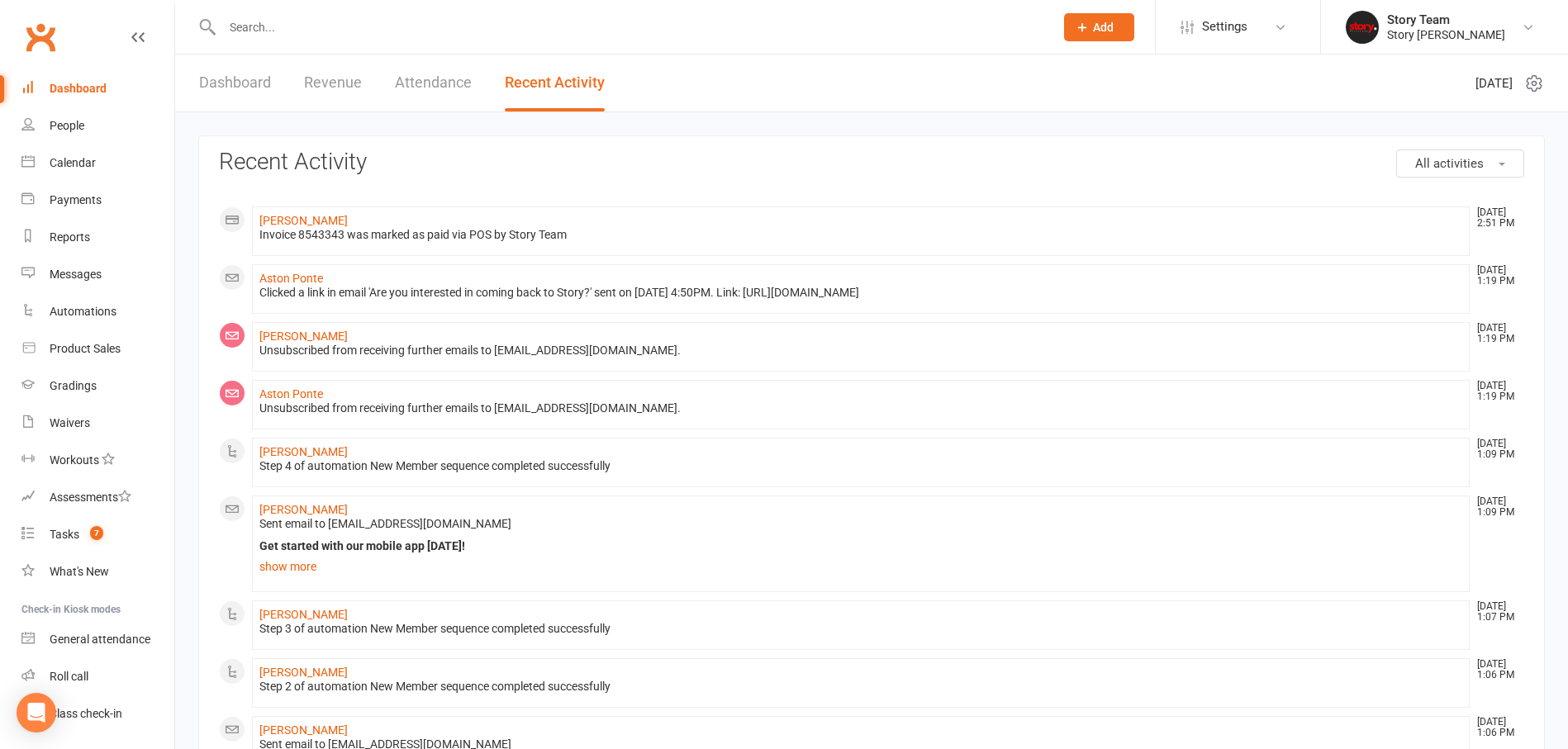
click at [1489, 160] on button "All activities" at bounding box center [1460, 163] width 128 height 28
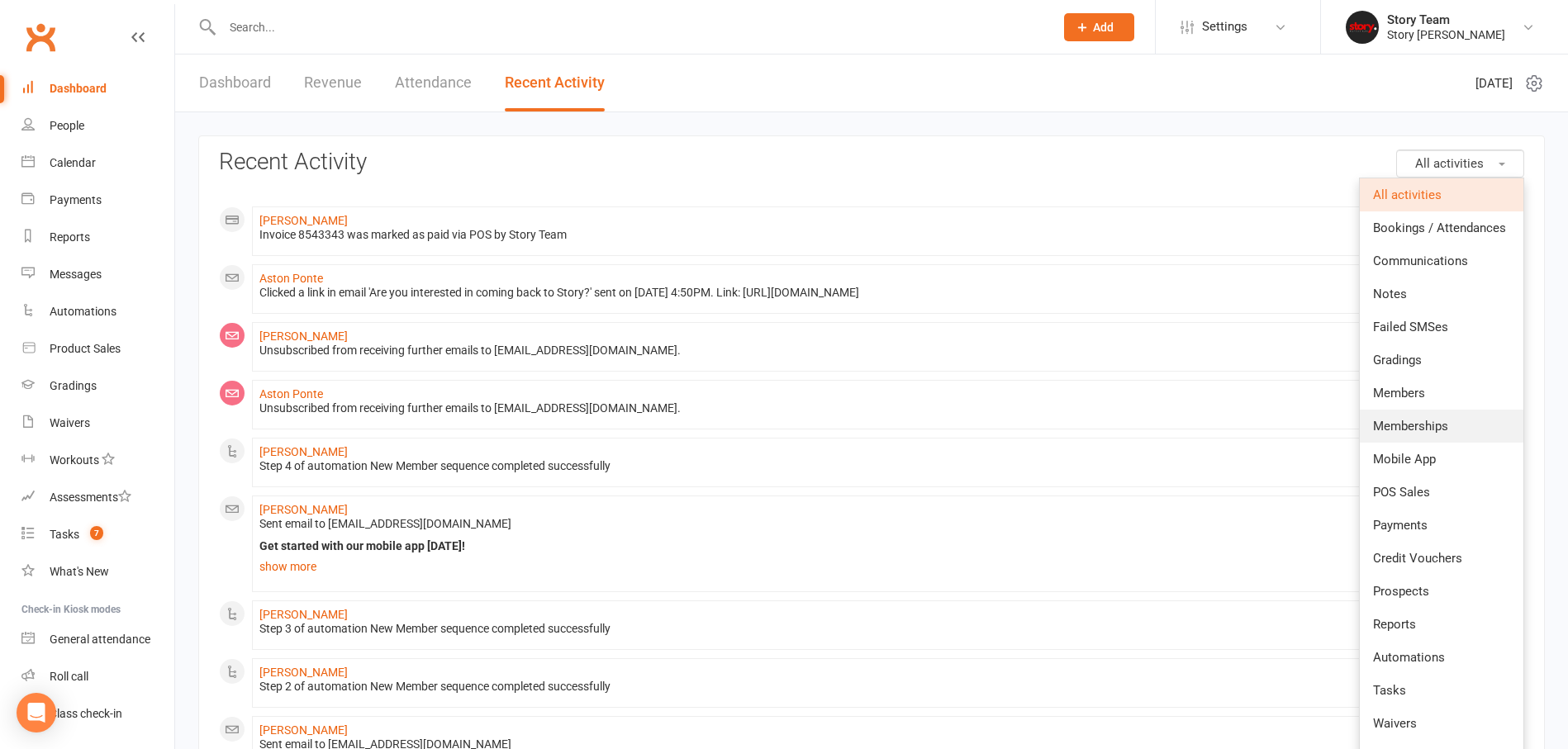
click at [1416, 427] on span "Memberships" at bounding box center [1411, 425] width 75 height 15
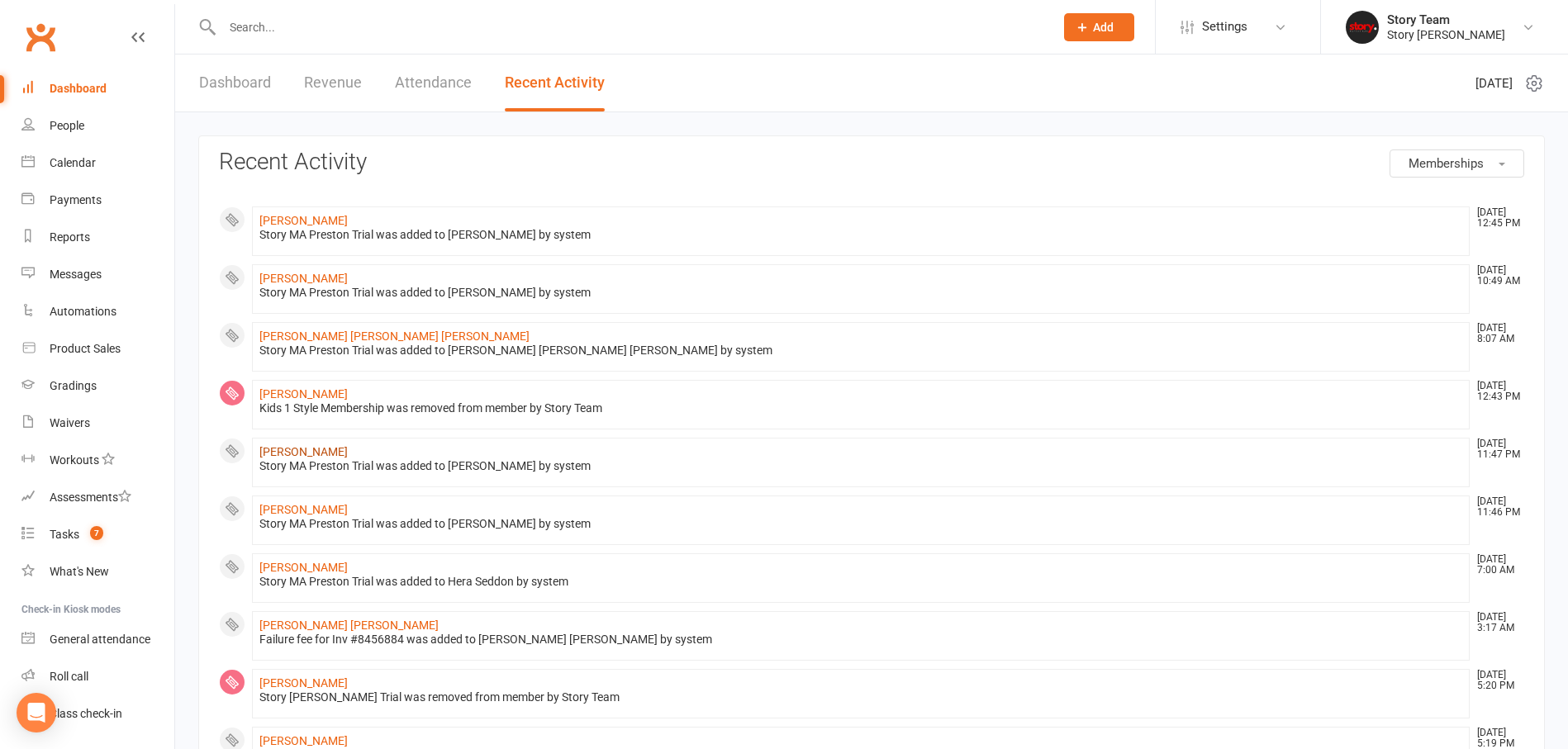
click at [307, 454] on link "[PERSON_NAME]" at bounding box center [303, 452] width 88 height 14
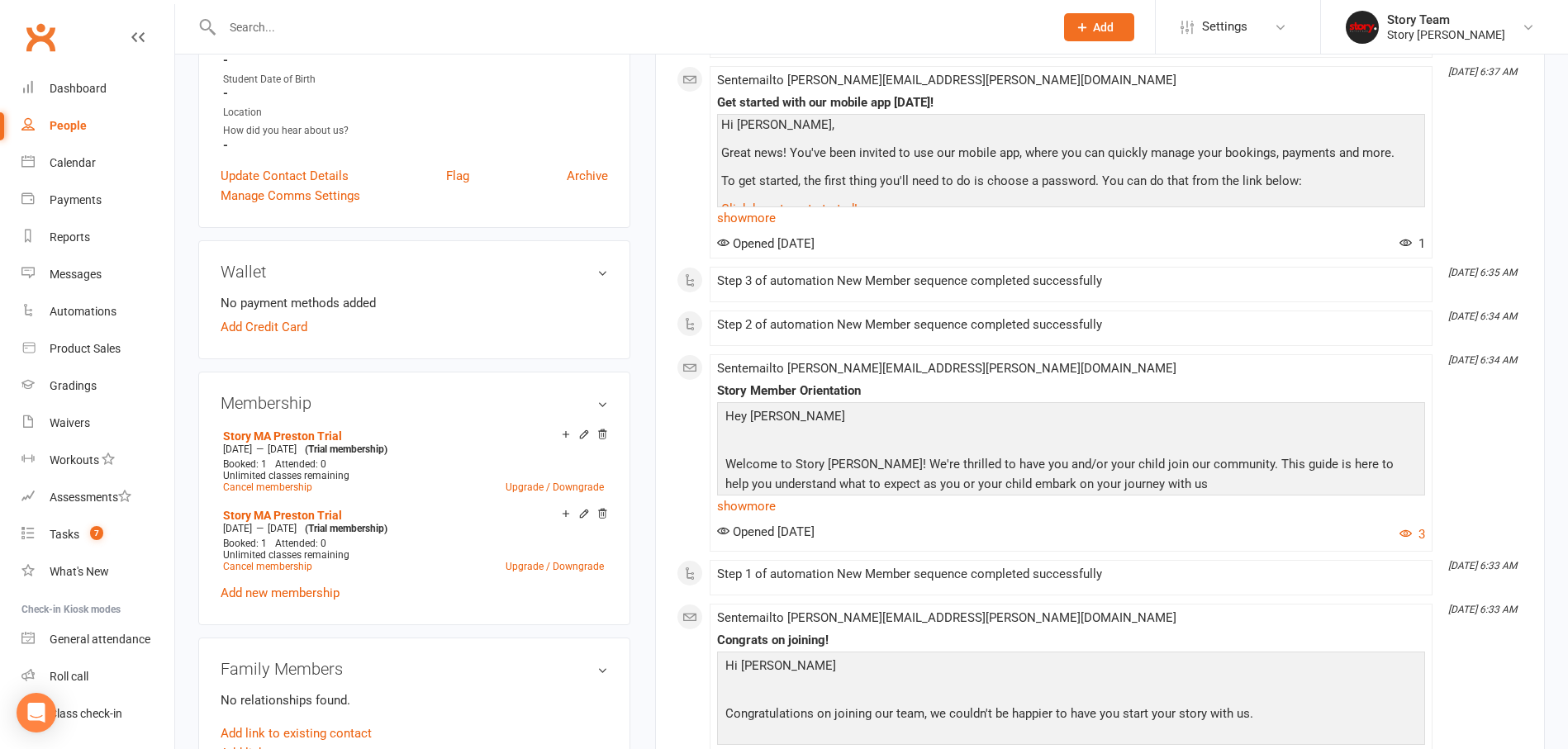
scroll to position [365, 0]
click at [600, 427] on icon at bounding box center [602, 433] width 12 height 12
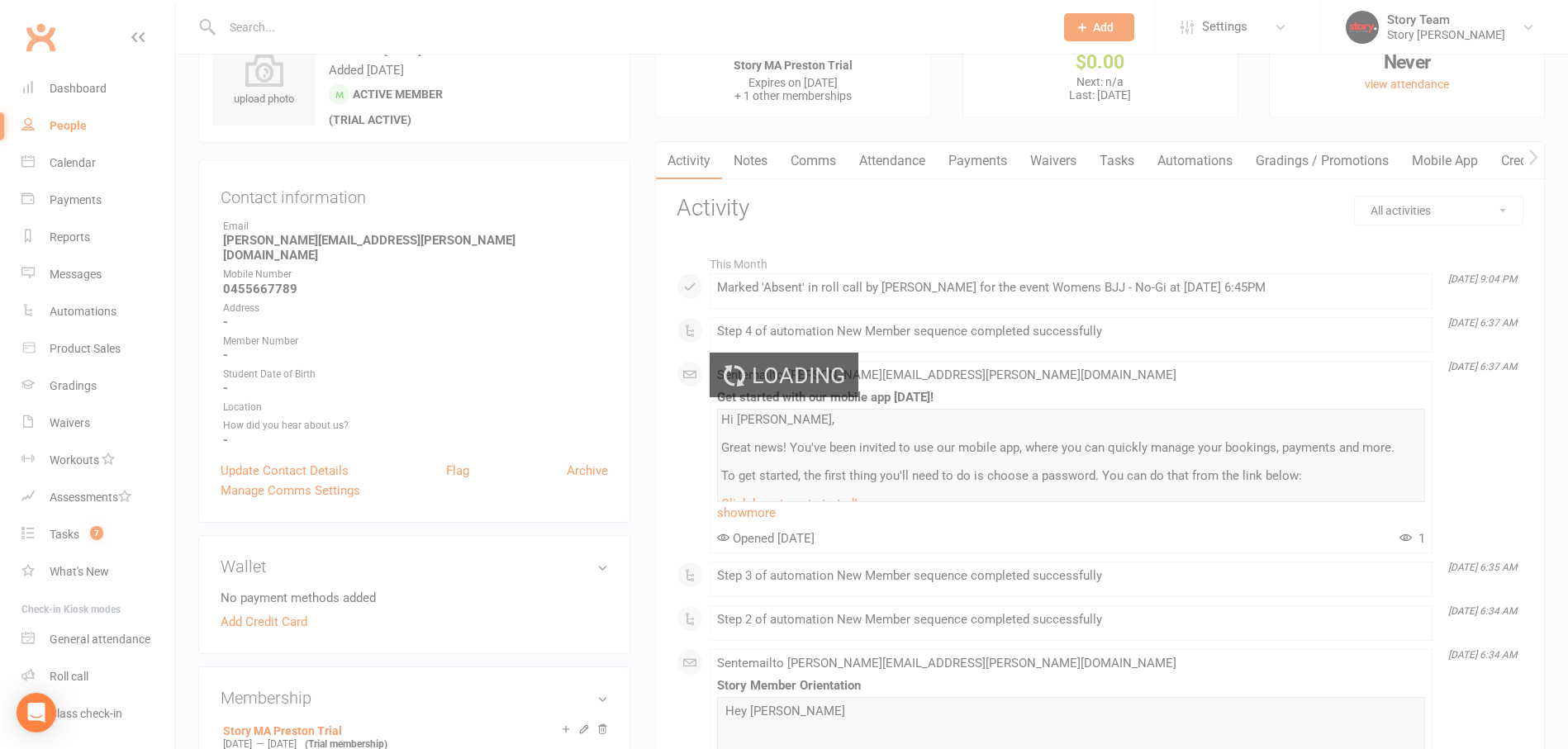
scroll to position [65, 0]
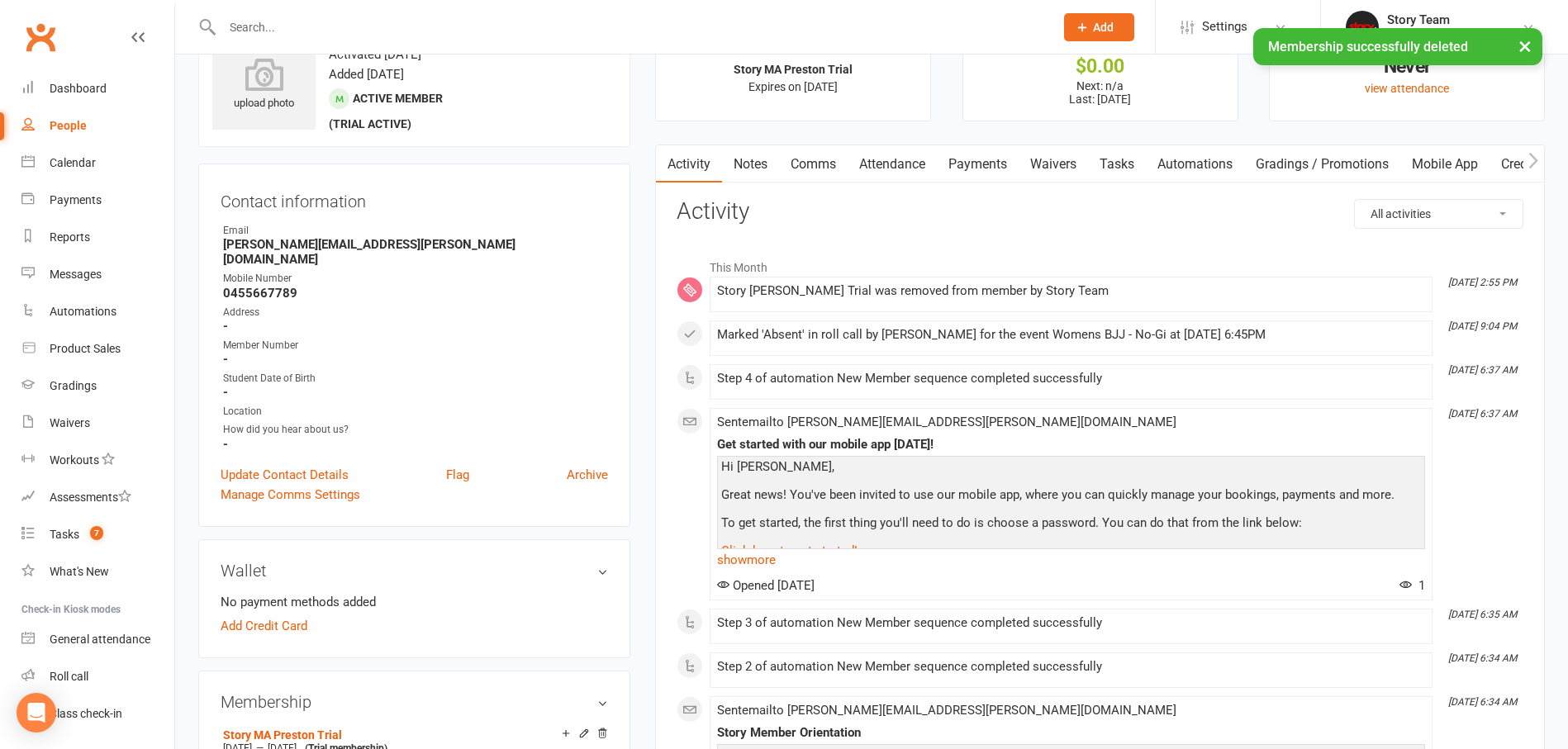
click at [891, 165] on link "Attendance" at bounding box center [892, 165] width 89 height 38
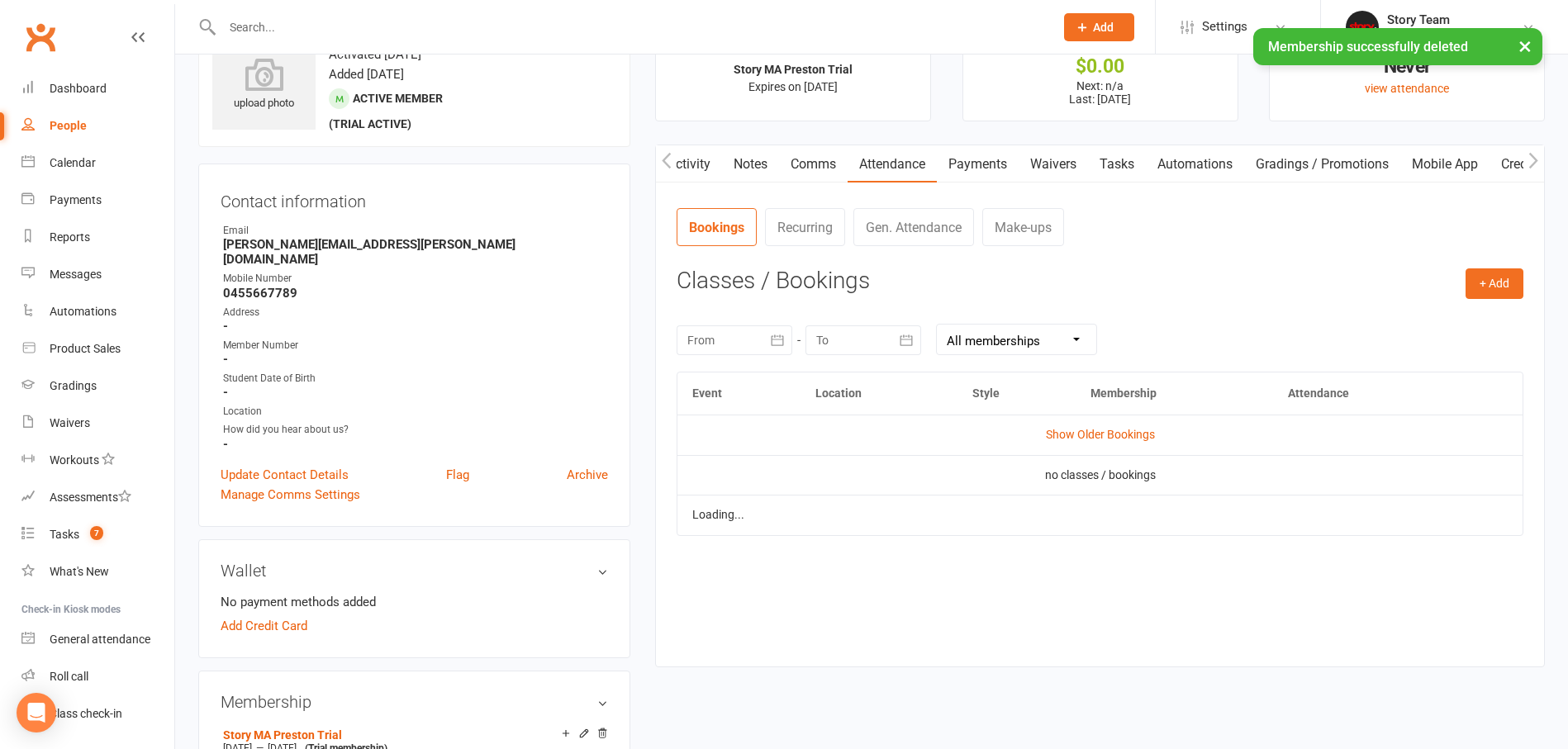
scroll to position [0, 2]
click at [781, 337] on icon "button" at bounding box center [777, 340] width 13 height 11
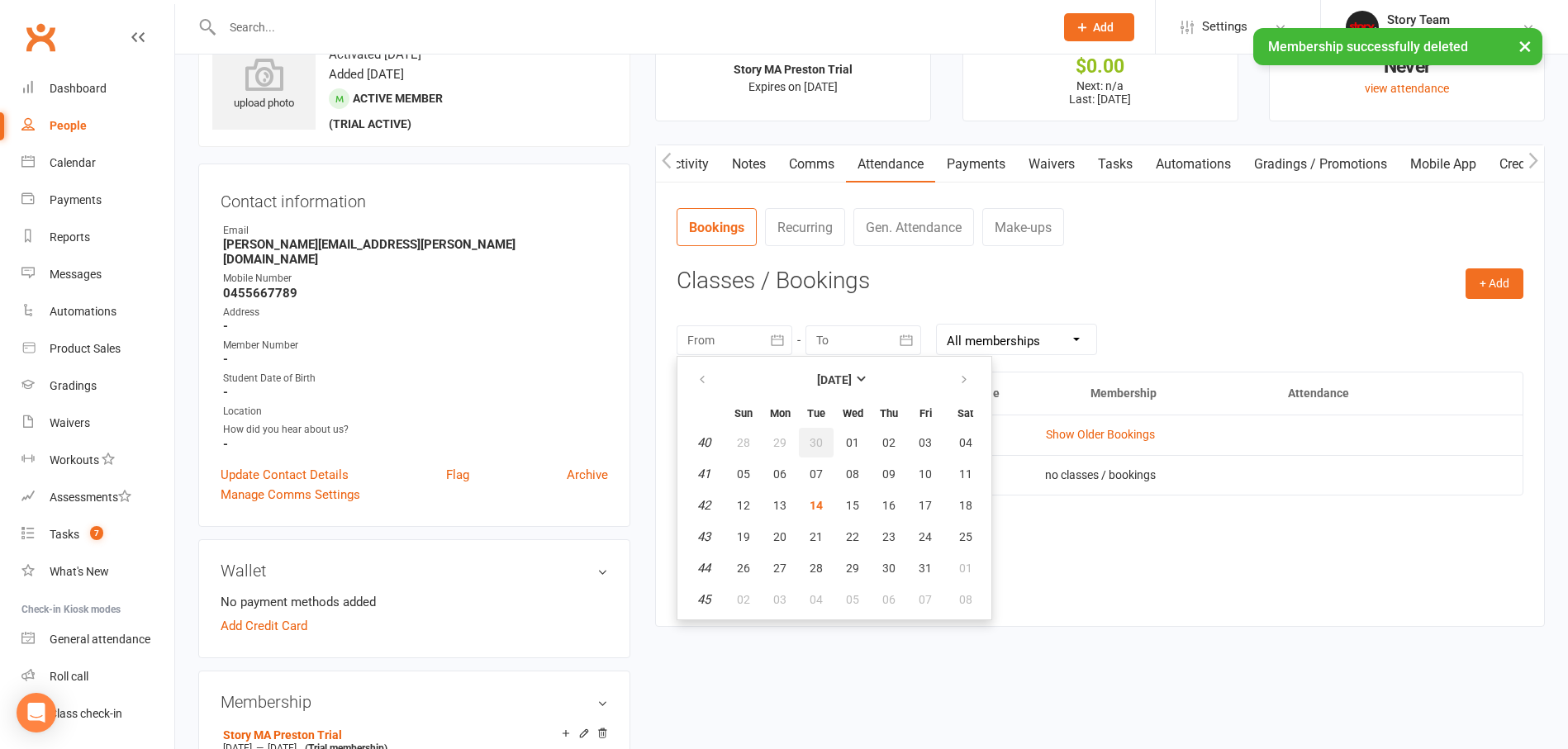
click at [809, 442] on span "30" at bounding box center [816, 443] width 14 height 14
type input "[DATE]"
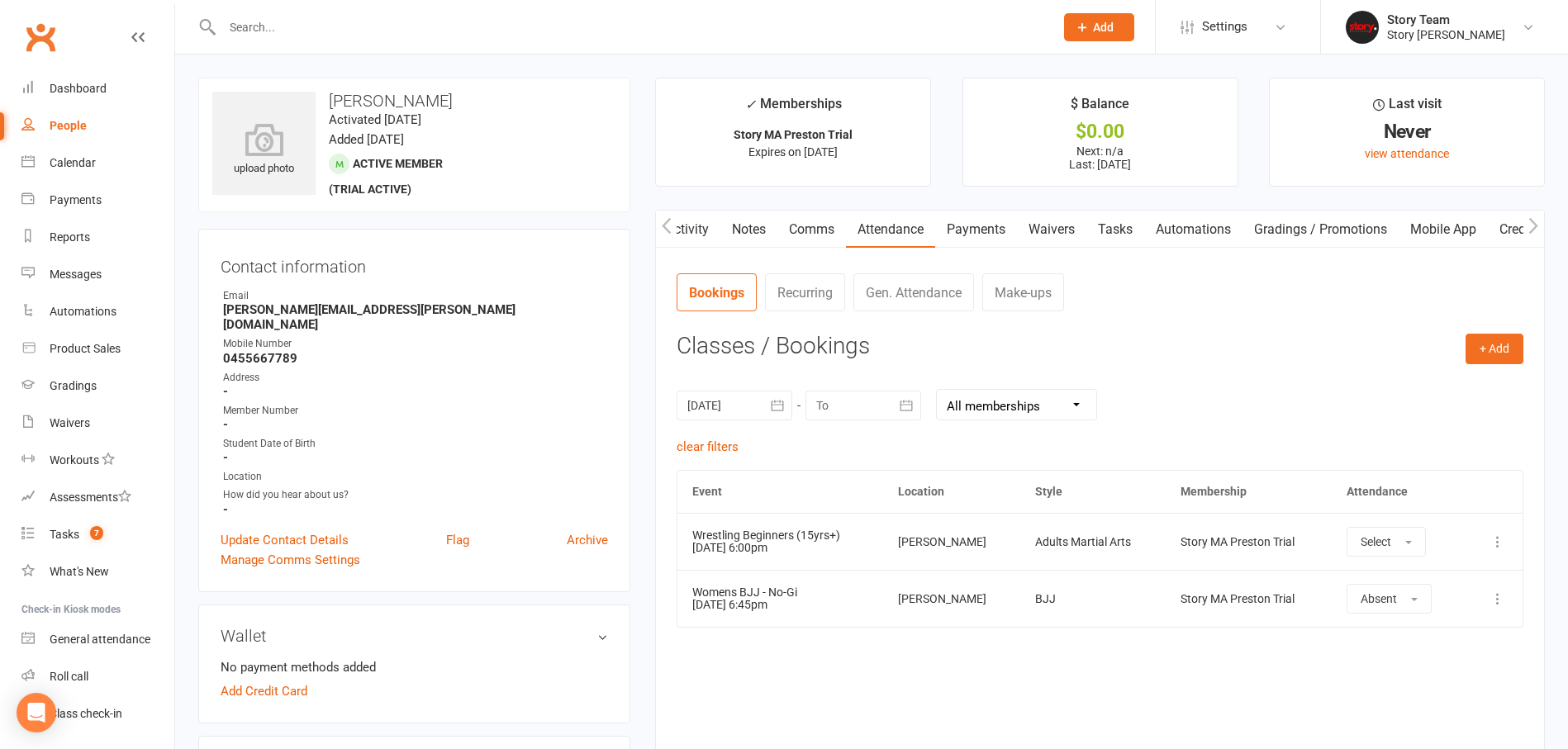
scroll to position [0, 0]
click at [78, 89] on div "Dashboard" at bounding box center [77, 88] width 57 height 14
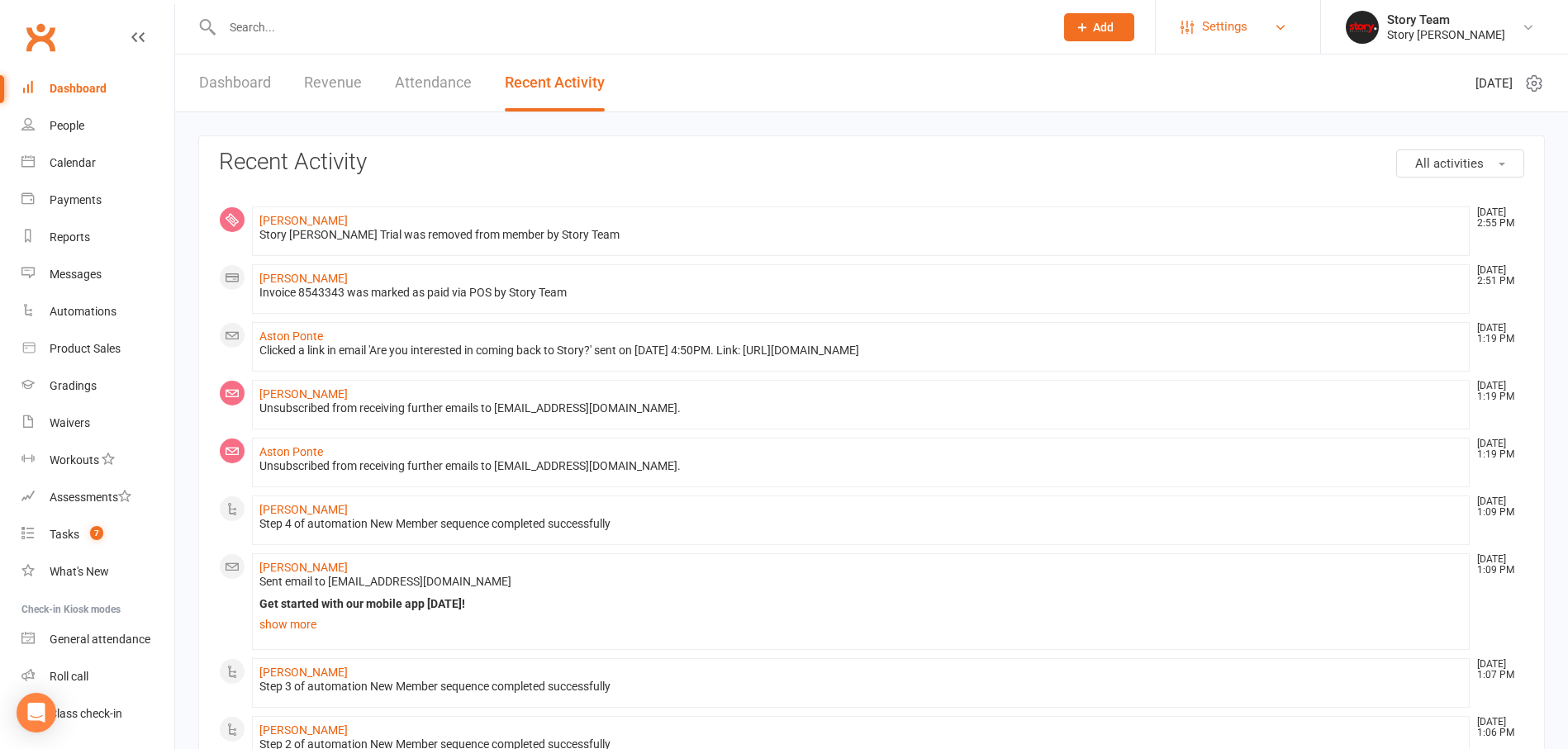
click at [1202, 30] on span "Settings" at bounding box center [1225, 26] width 45 height 37
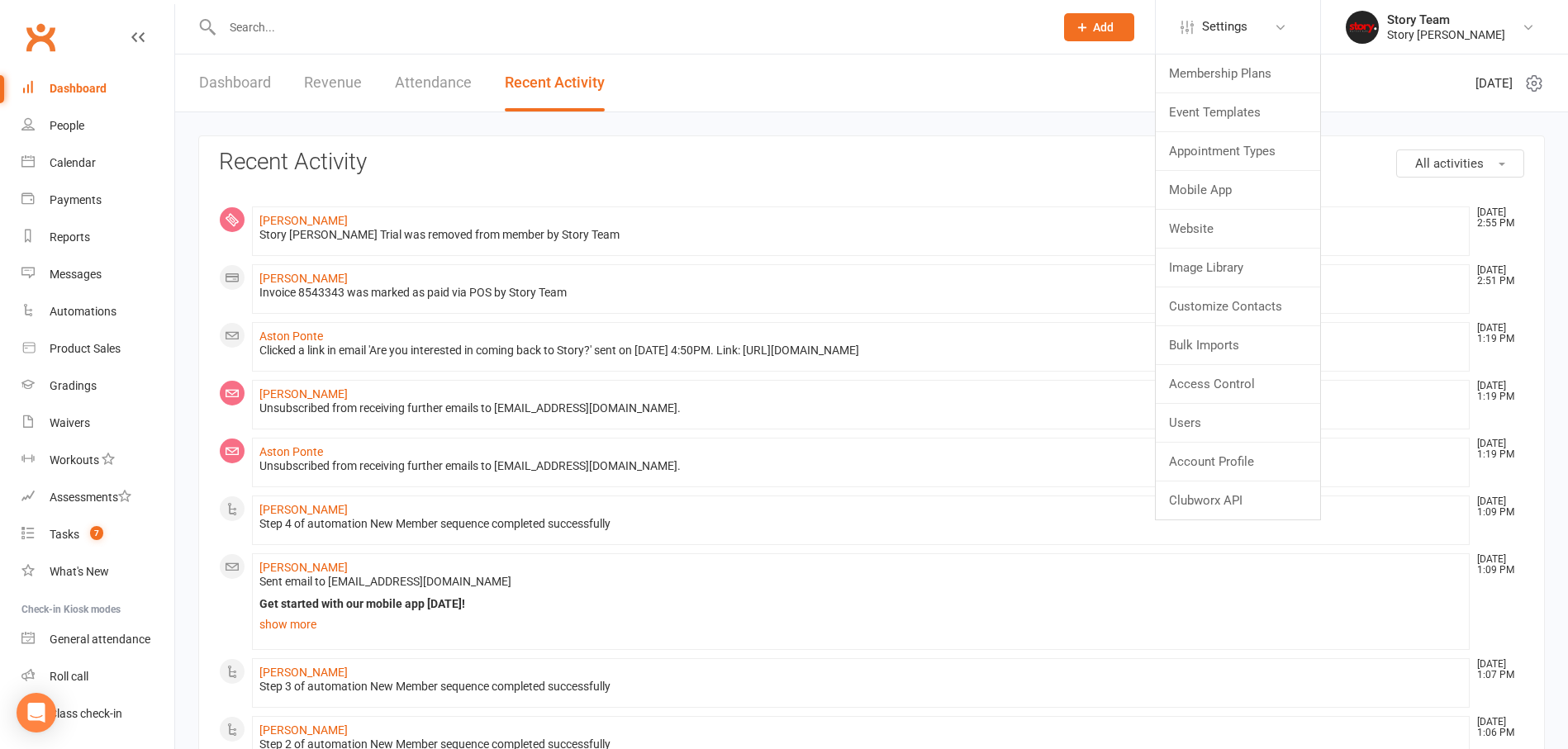
click at [1196, 81] on link "Membership Plans" at bounding box center [1238, 74] width 165 height 38
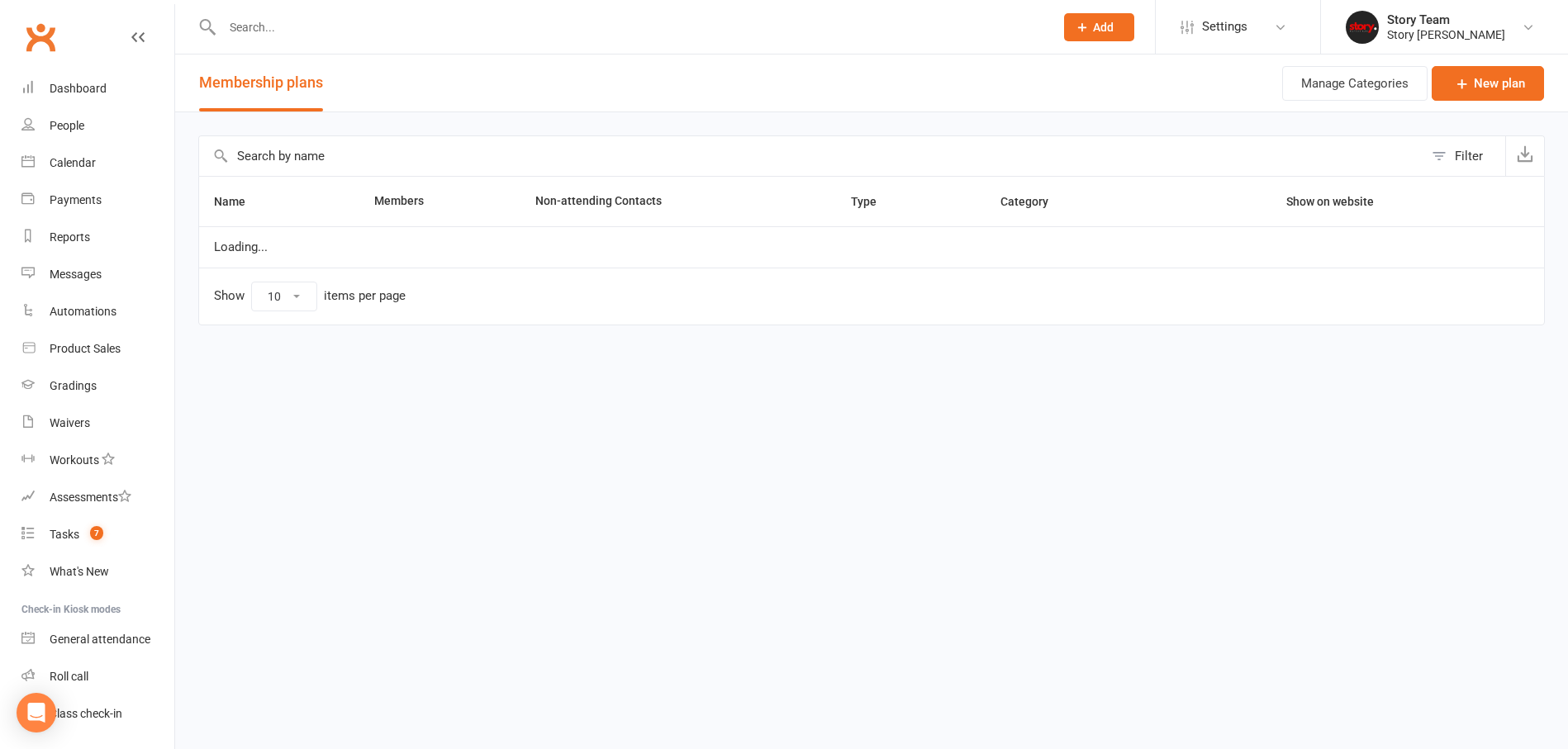
select select "25"
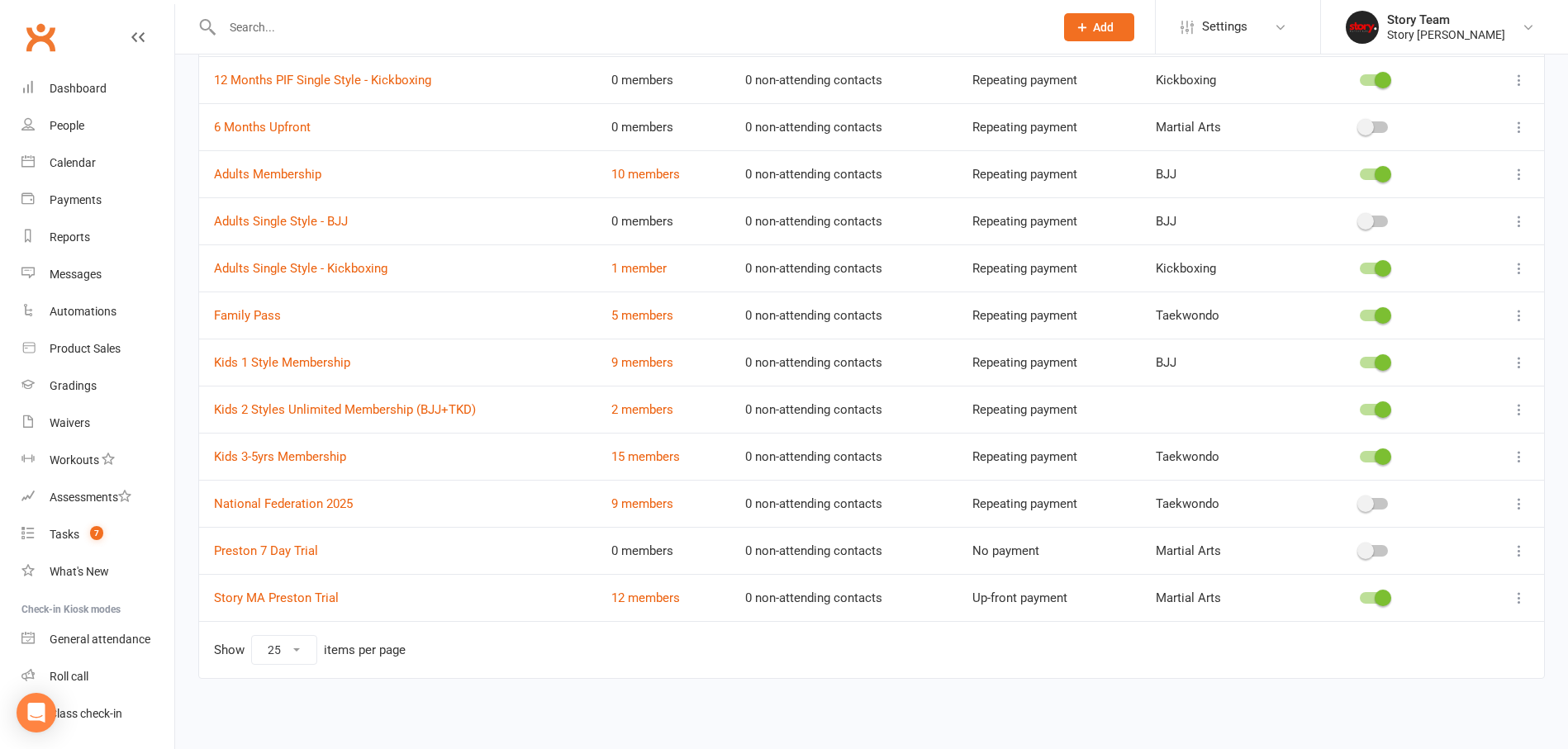
scroll to position [231, 0]
click at [655, 590] on link "12 members" at bounding box center [645, 597] width 68 height 15
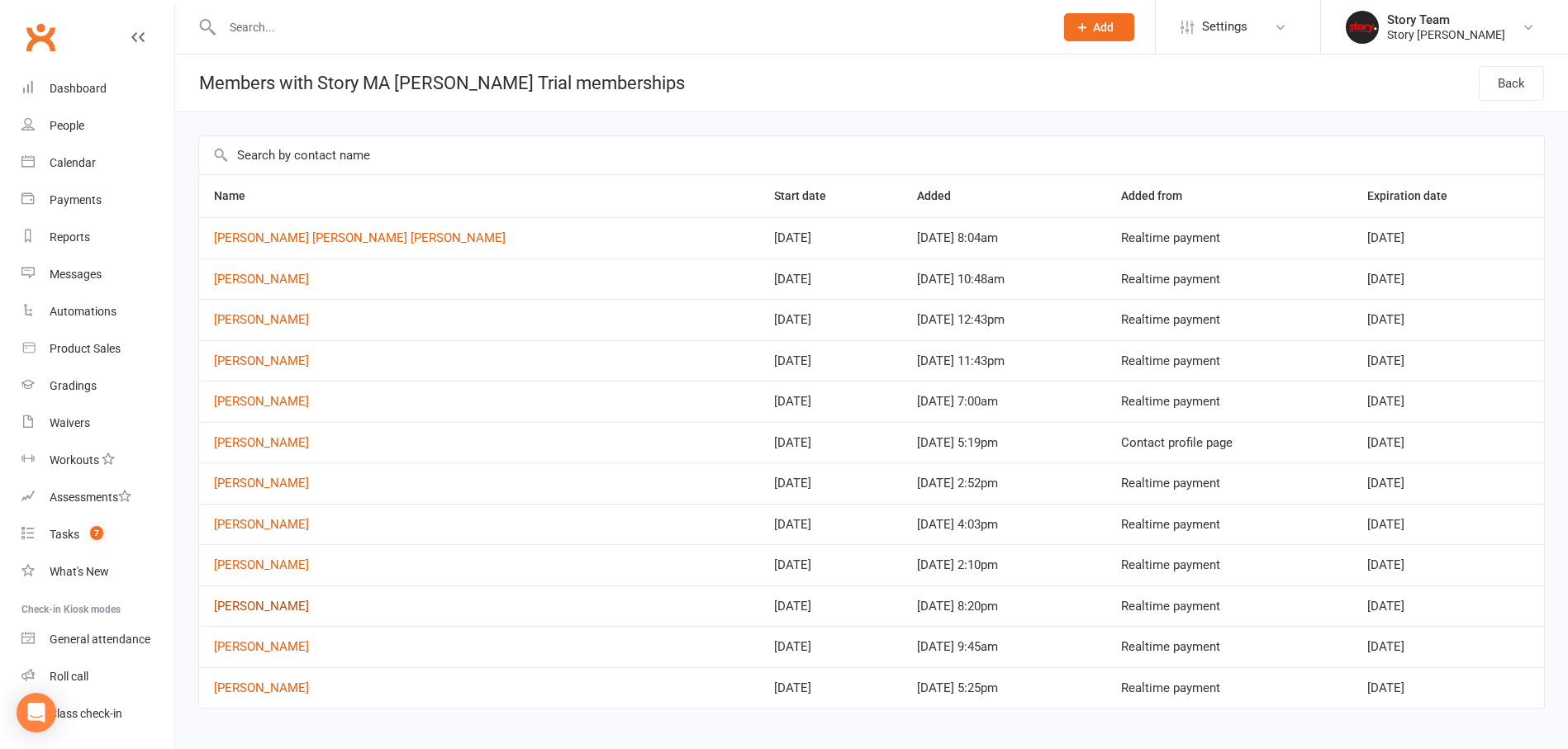
click at [247, 603] on link "[PERSON_NAME]" at bounding box center [261, 605] width 95 height 15
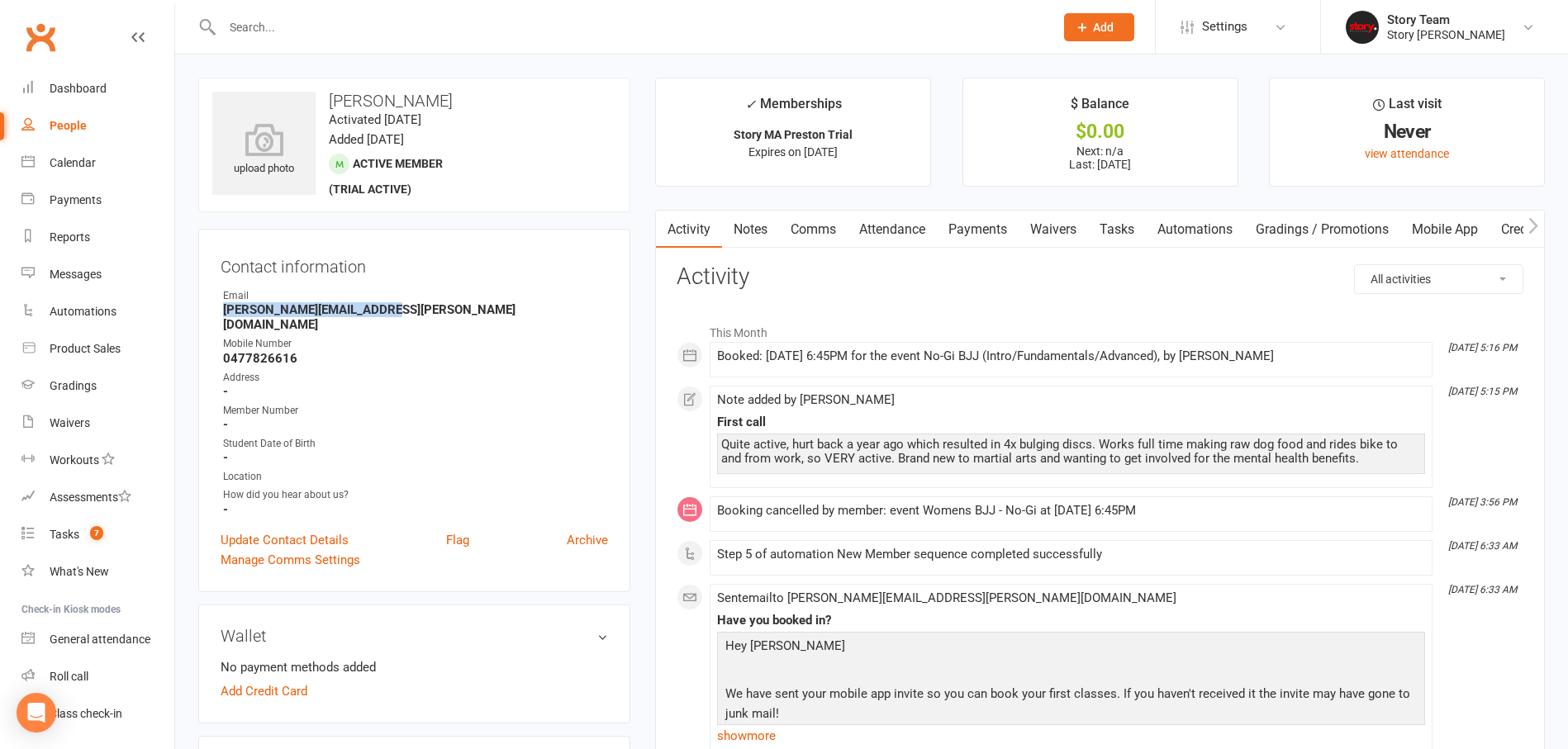
drag, startPoint x: 379, startPoint y: 313, endPoint x: 216, endPoint y: 311, distance: 163.0
click at [216, 311] on div "Contact information Owner Email [PERSON_NAME][EMAIL_ADDRESS][PERSON_NAME][DOMAI…" at bounding box center [414, 410] width 432 height 363
copy strong "[PERSON_NAME][EMAIL_ADDRESS][PERSON_NAME][DOMAIN_NAME]"
click at [88, 94] on div "Dashboard" at bounding box center [77, 88] width 57 height 14
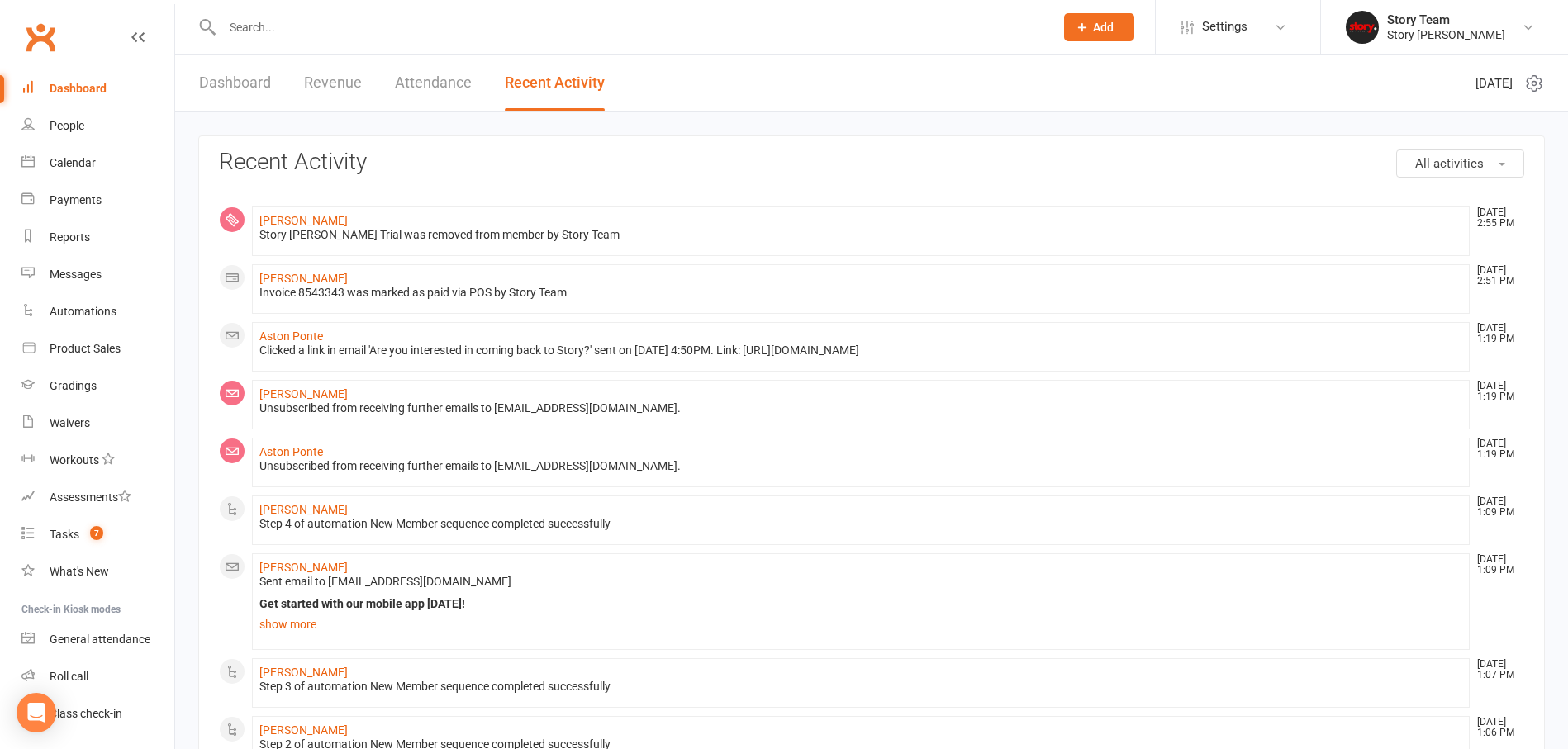
click at [222, 87] on link "Dashboard" at bounding box center [235, 83] width 72 height 57
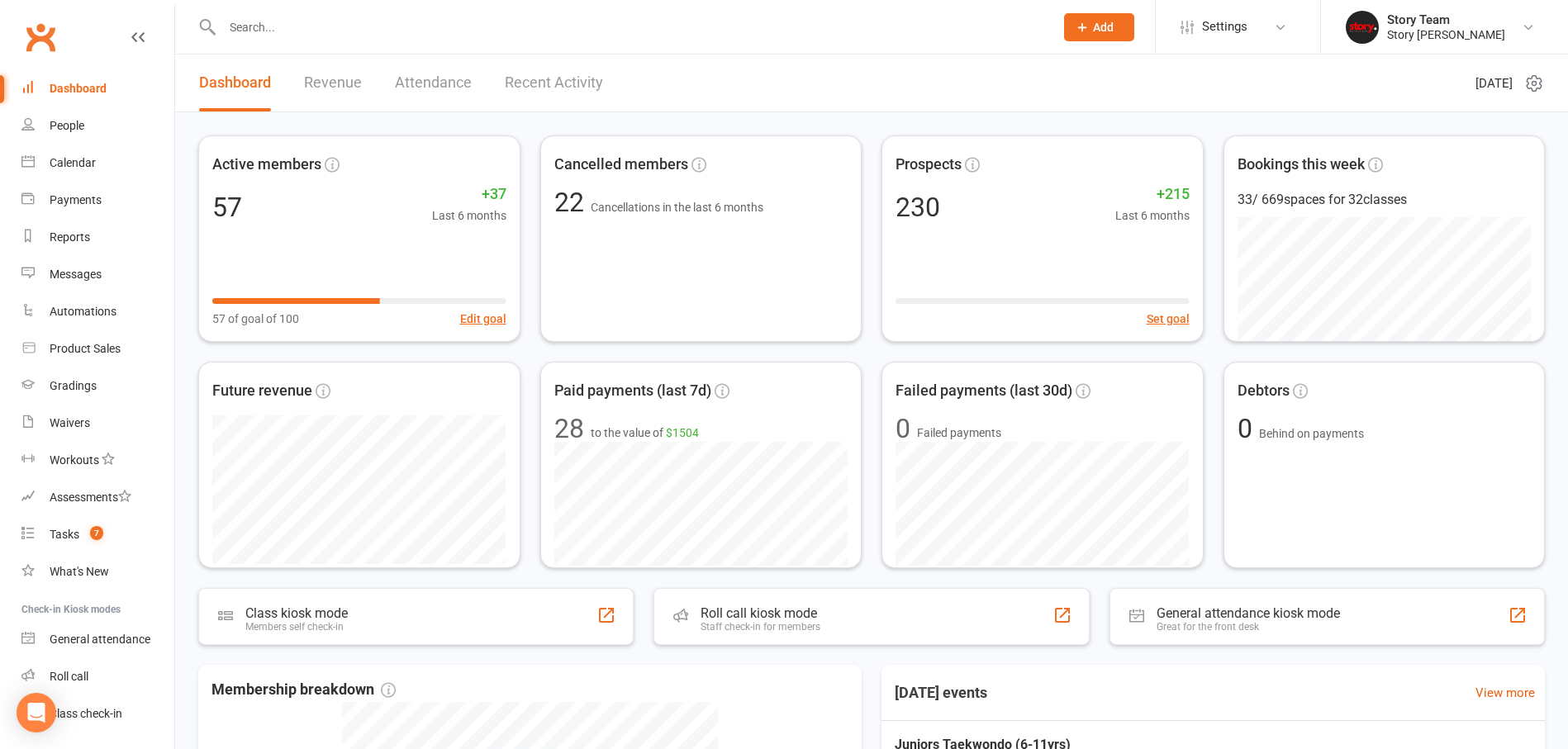
click at [528, 73] on link "Recent Activity" at bounding box center [554, 83] width 98 height 57
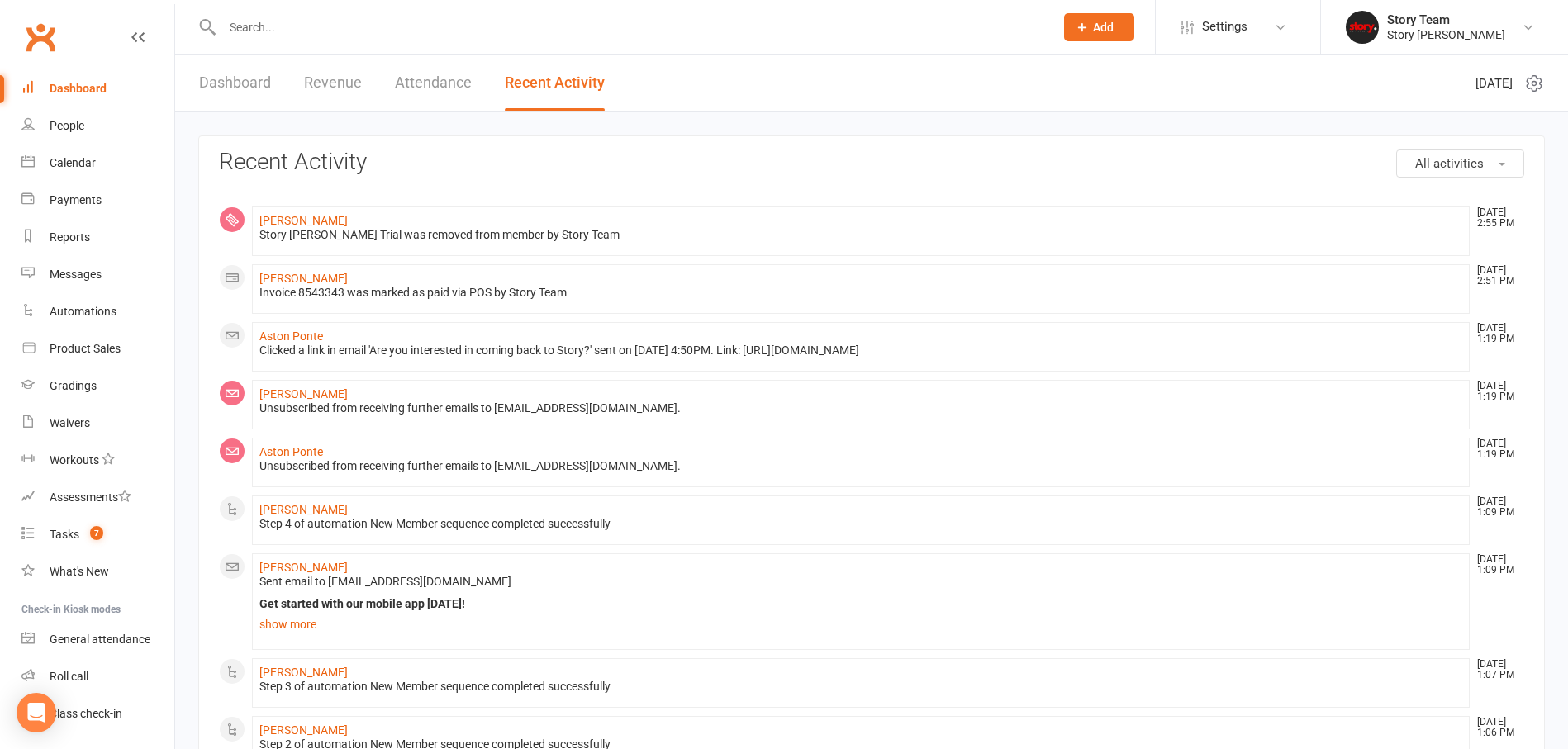
click at [1478, 161] on span "All activities" at bounding box center [1449, 164] width 68 height 15
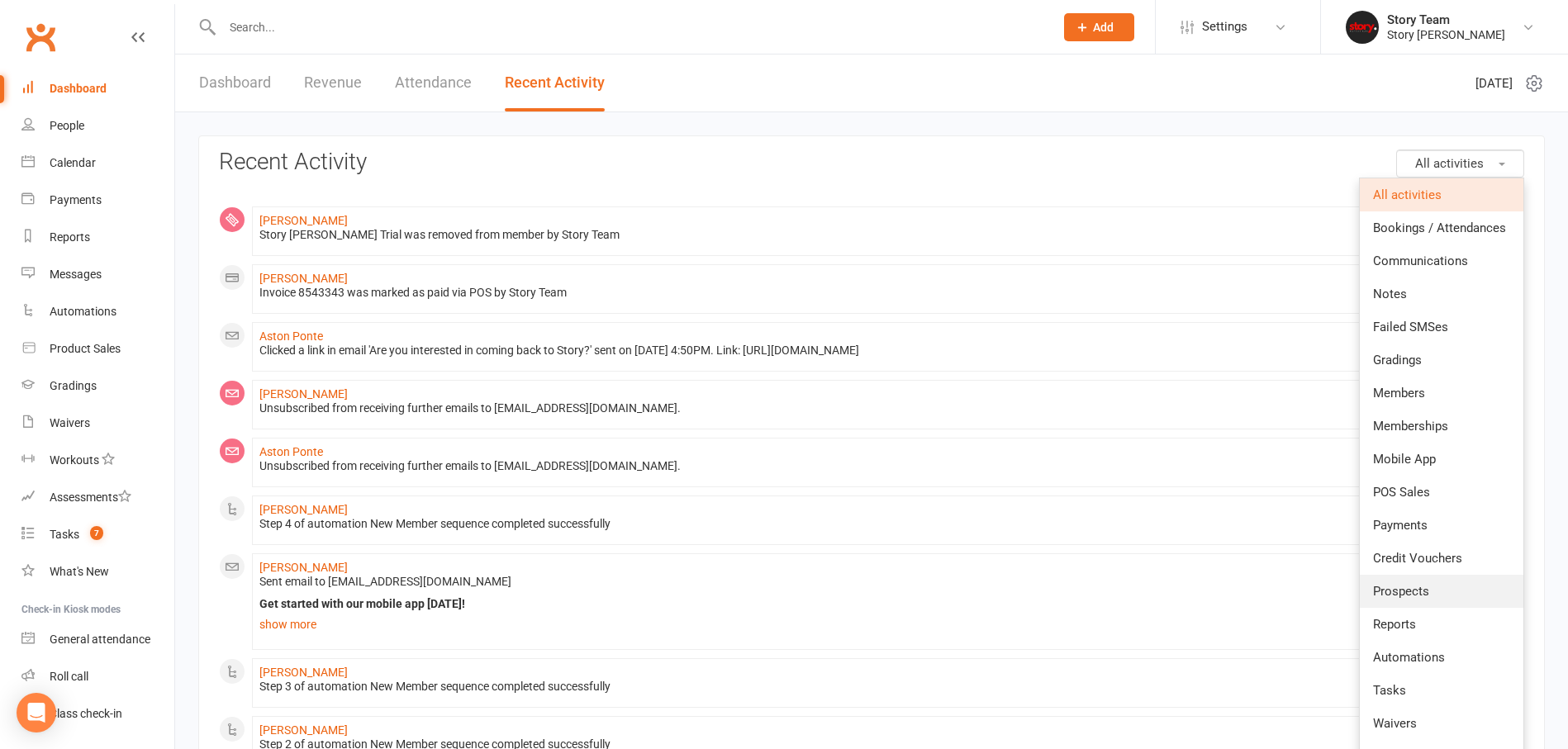
click at [1410, 594] on span "Prospects" at bounding box center [1402, 591] width 56 height 15
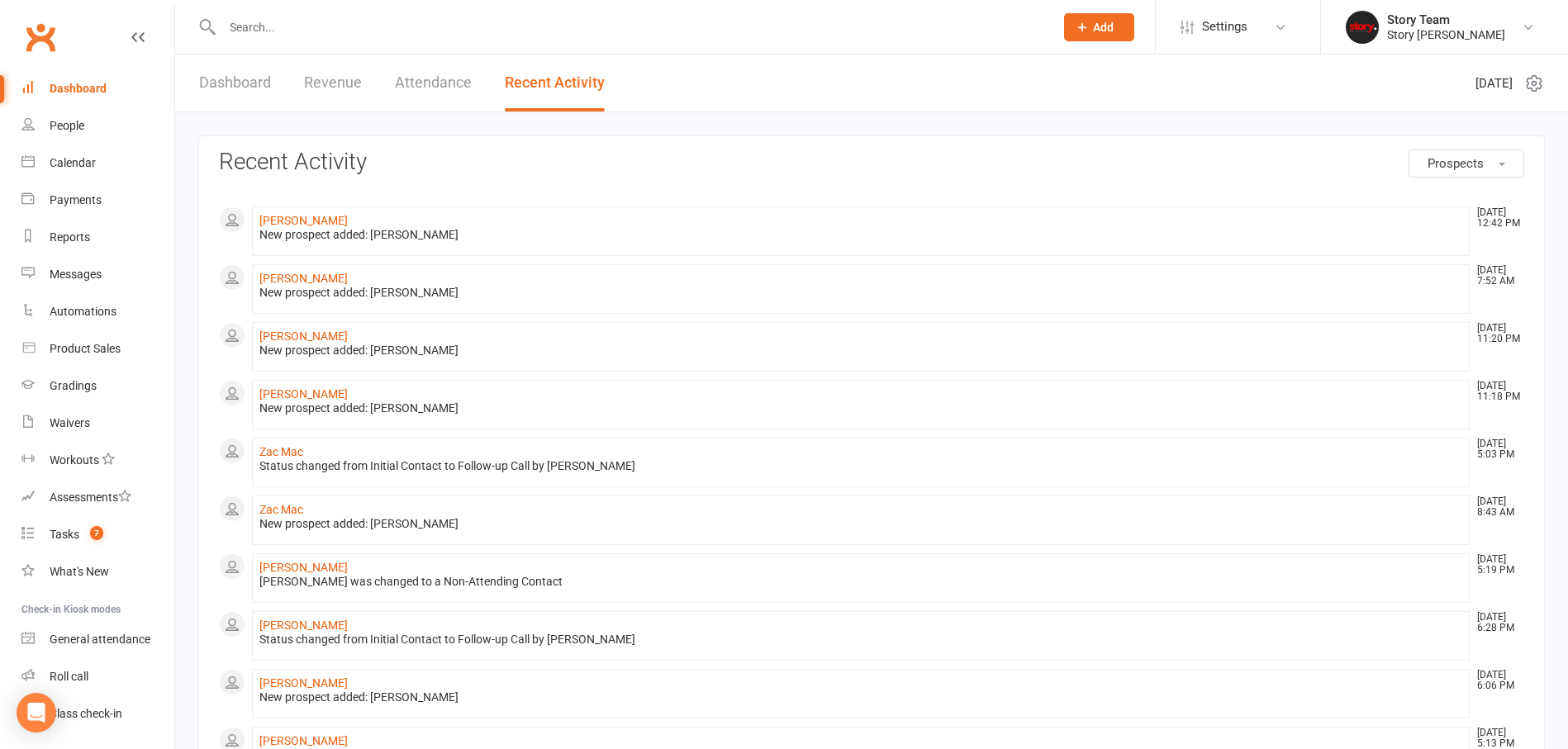
click at [255, 93] on link "Dashboard" at bounding box center [235, 83] width 72 height 57
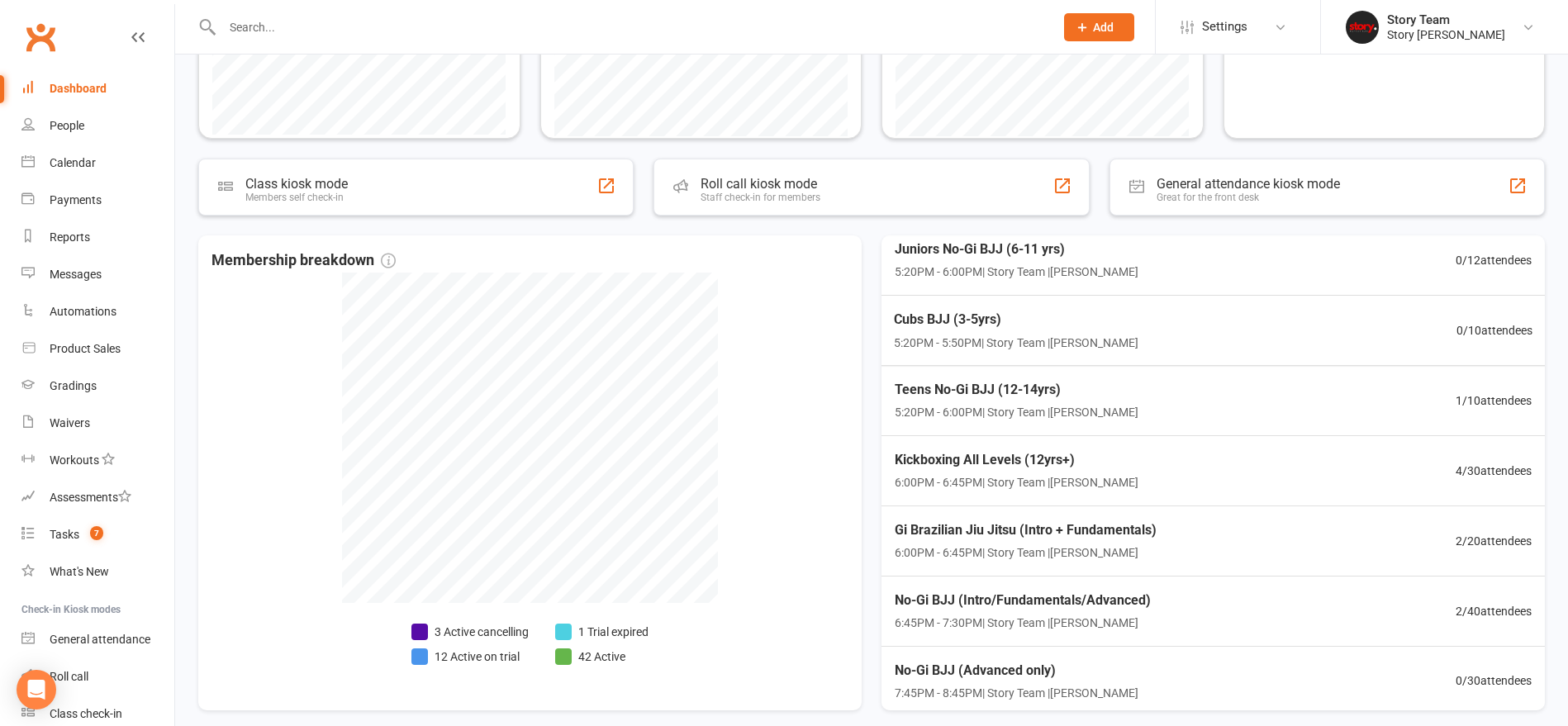
scroll to position [135, 0]
click at [1205, 460] on div "Kickboxing All Levels (12yrs+) 6:00PM - 6:45PM | Story Team | [PERSON_NAME] 4 /…" at bounding box center [1213, 472] width 689 height 72
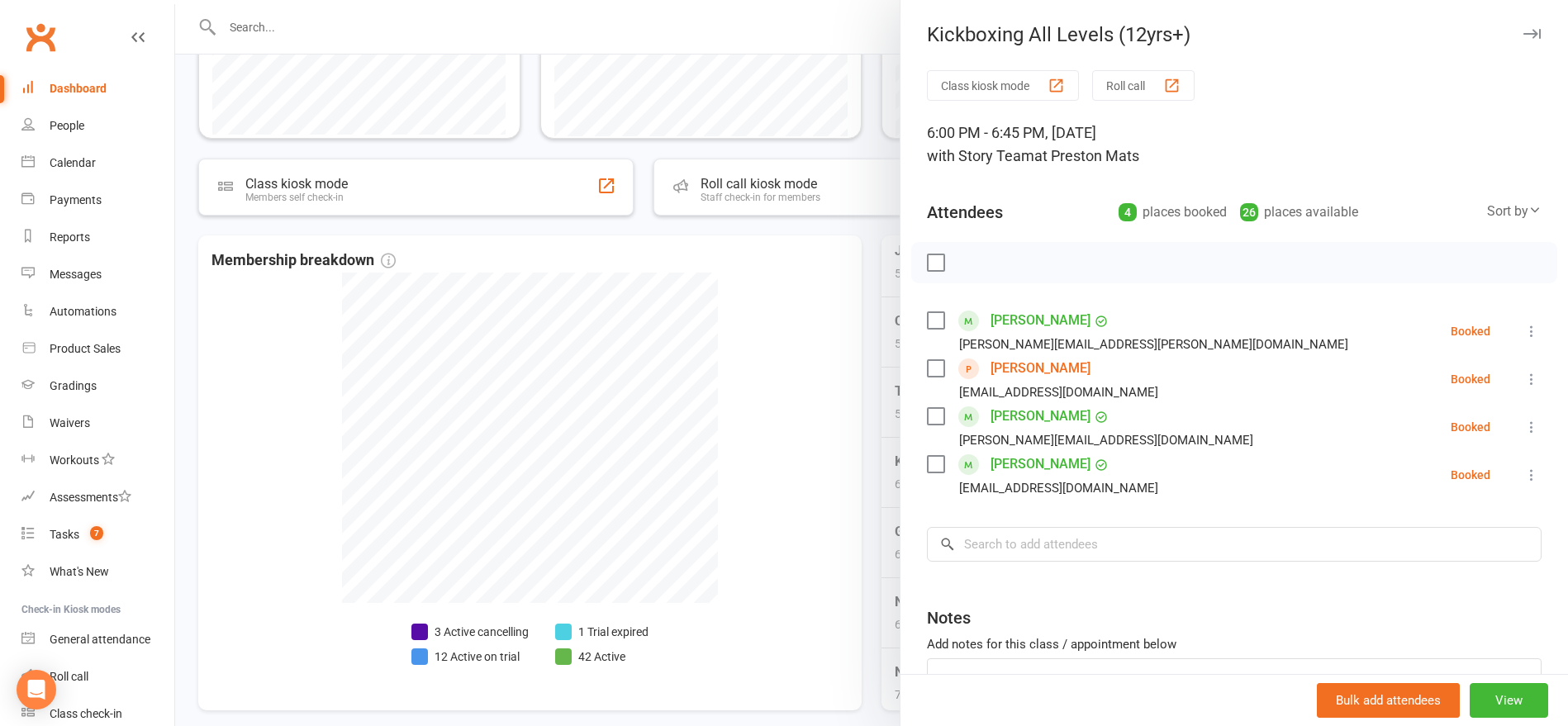
click at [868, 450] on div at bounding box center [871, 363] width 1392 height 726
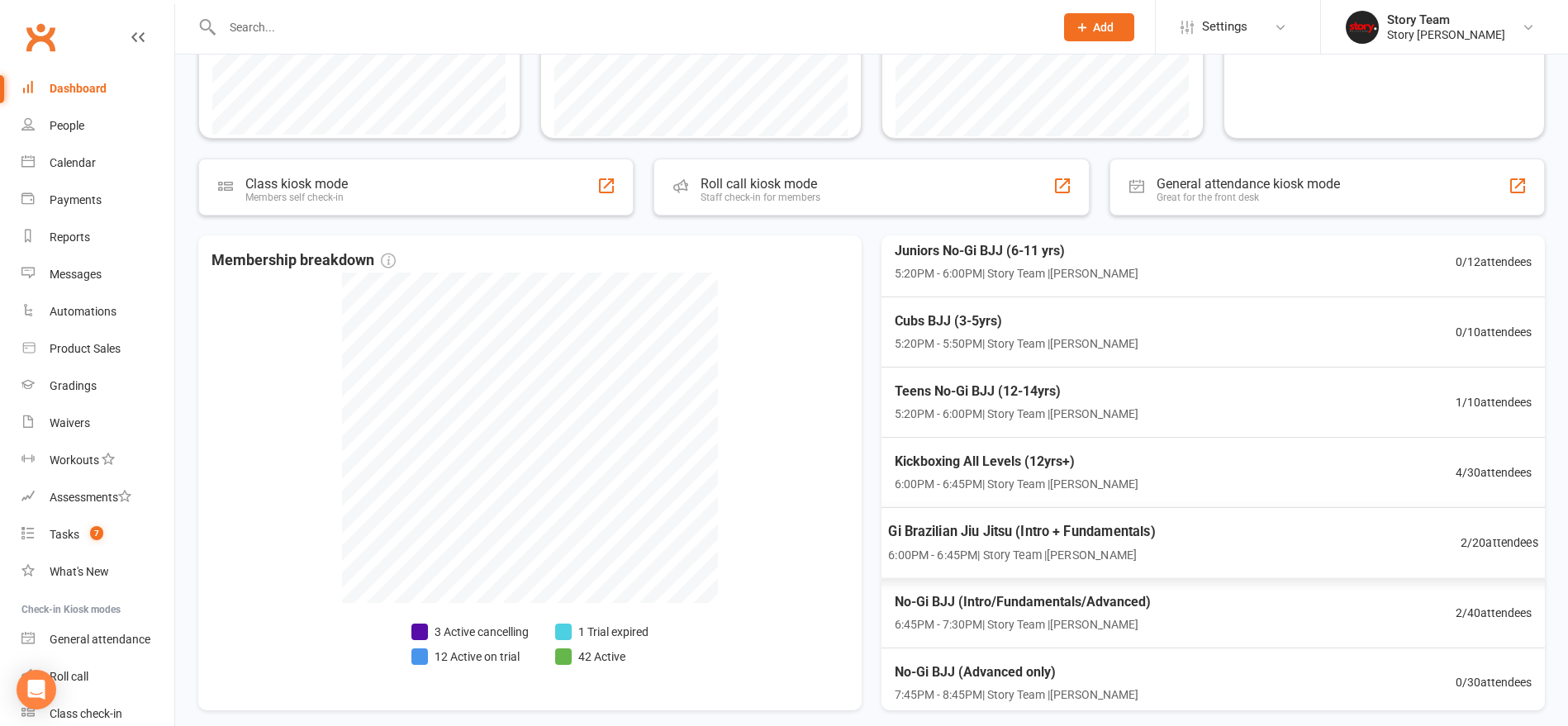
click at [1250, 530] on div "Gi Brazilian Jiu Jitsu (Intro + Fundamentals) 6:00PM - 6:45PM | Story Team | [P…" at bounding box center [1213, 543] width 689 height 72
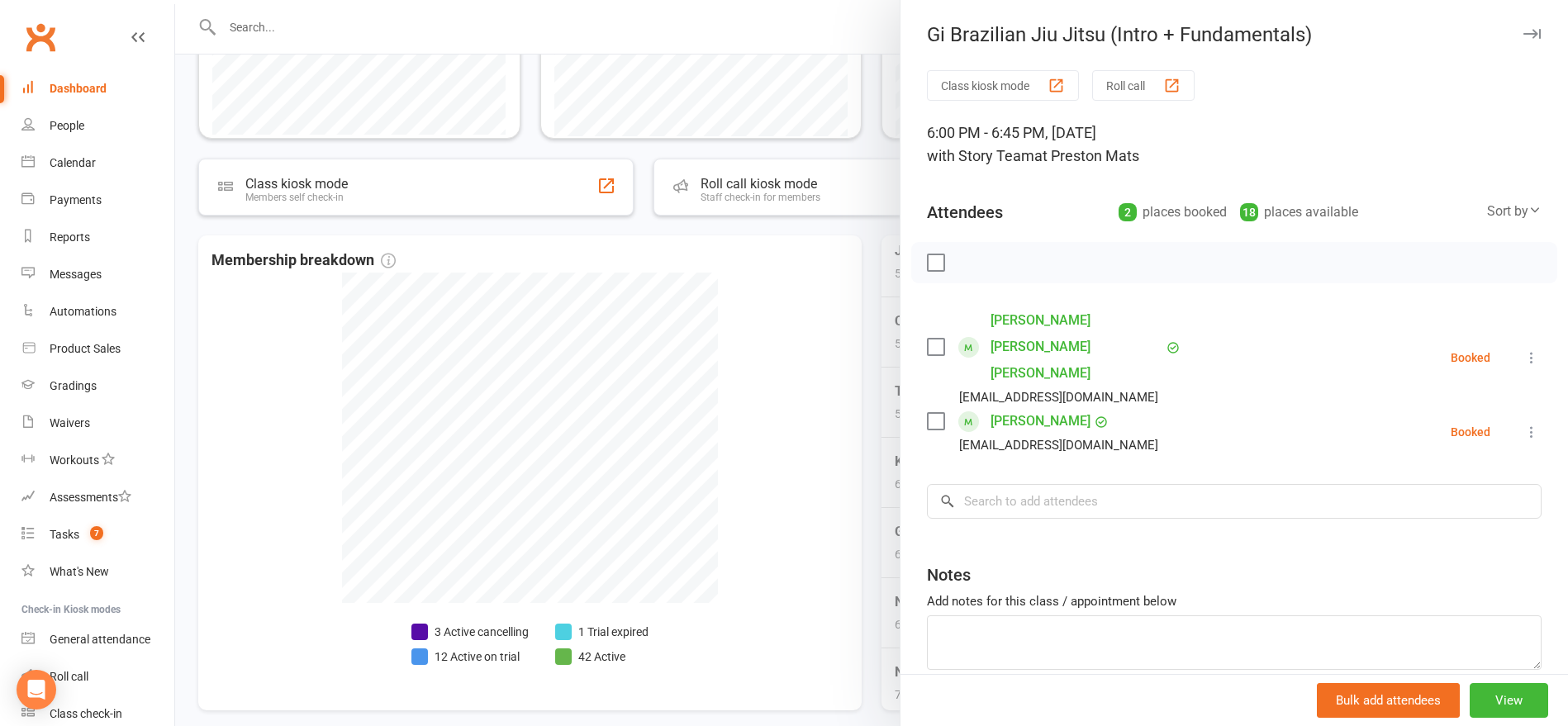
click at [868, 480] on div at bounding box center [871, 363] width 1392 height 726
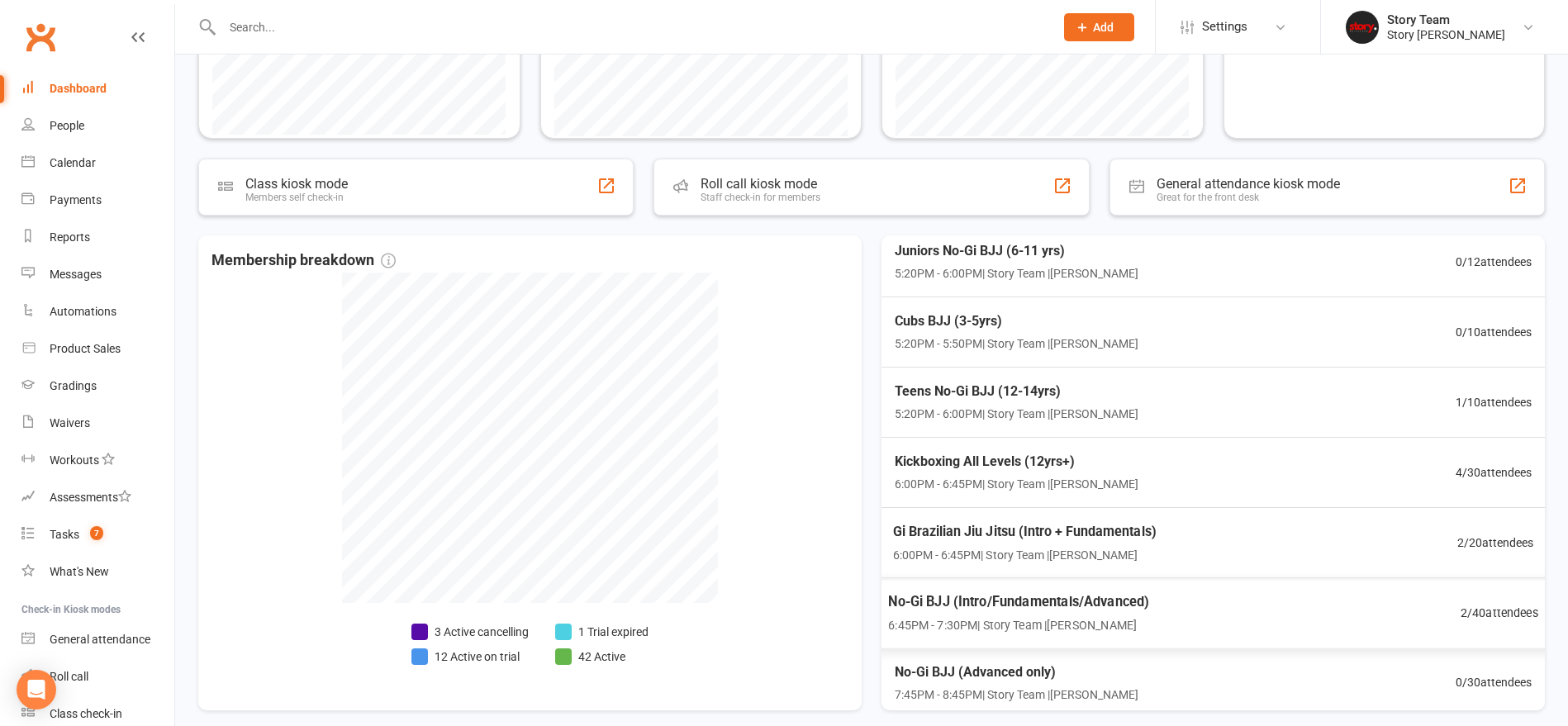
click at [1148, 602] on span "No-Gi BJJ (Intro/Fundamentals/Advanced)" at bounding box center [1018, 601] width 261 height 22
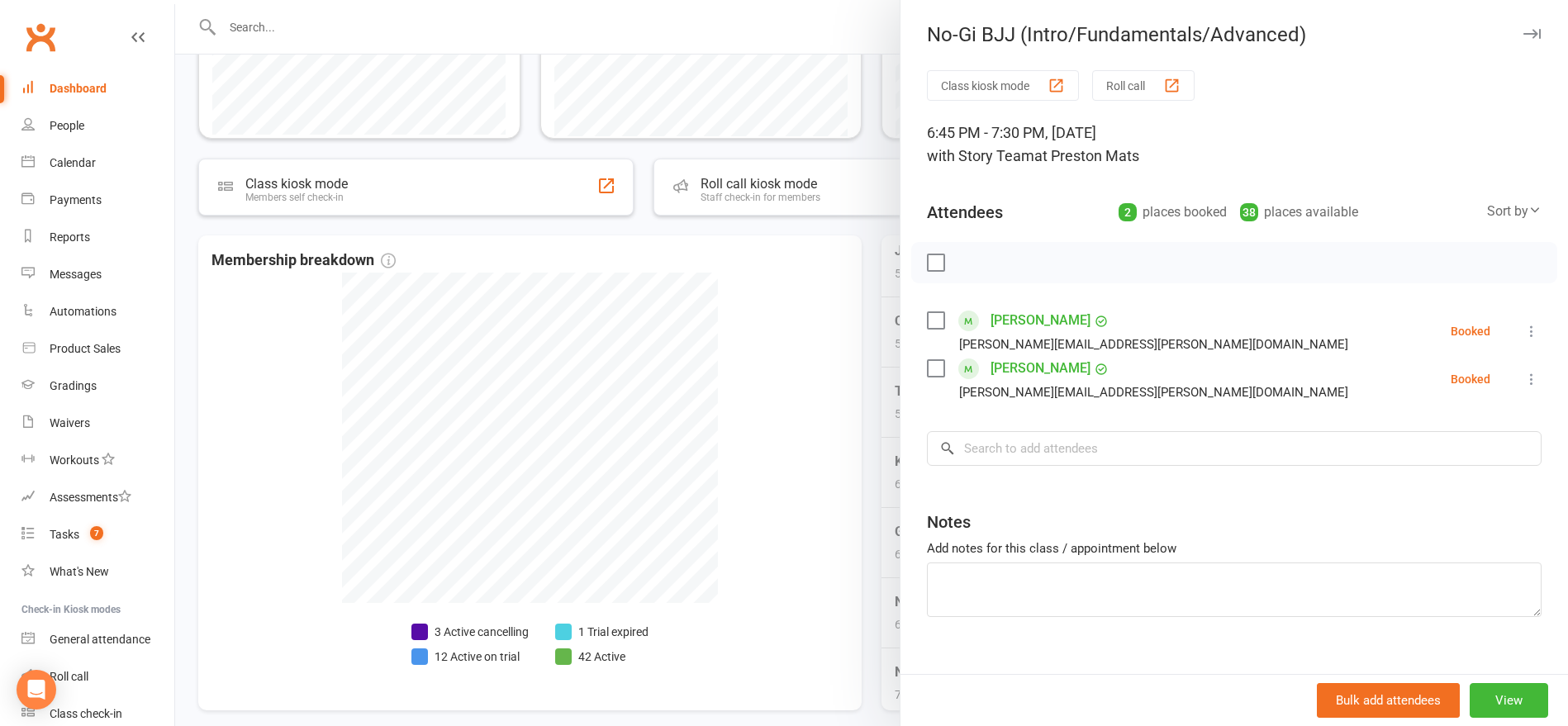
click at [863, 486] on div at bounding box center [871, 363] width 1392 height 726
